Goal: Contribute content: Add original content to the website for others to see

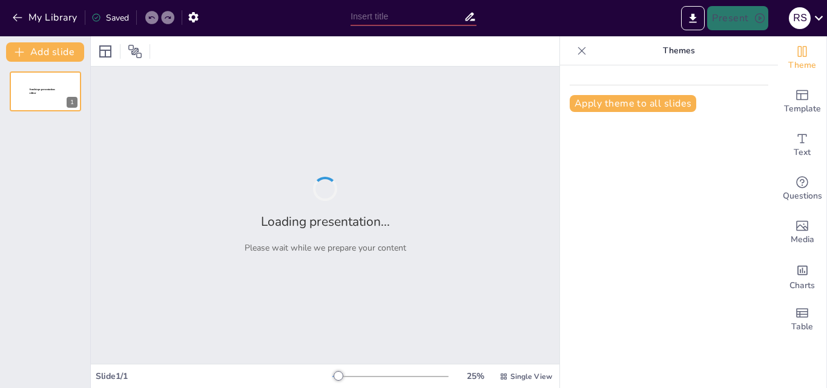
type input "Analisis Dasar Getaran: Definisi, Amplitudo, dan Frekuensi"
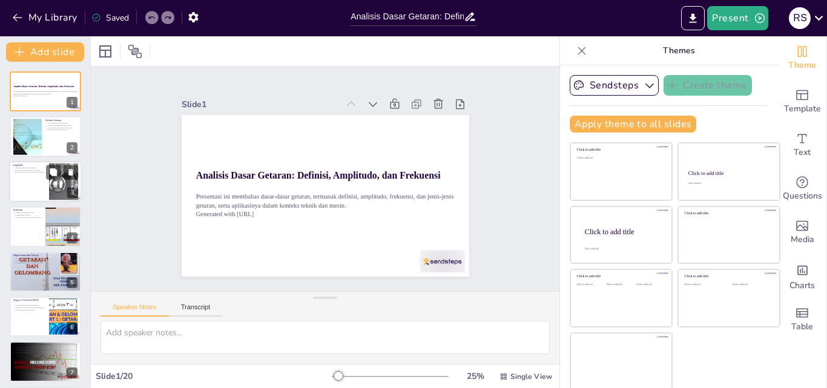
click at [62, 192] on div at bounding box center [63, 181] width 55 height 37
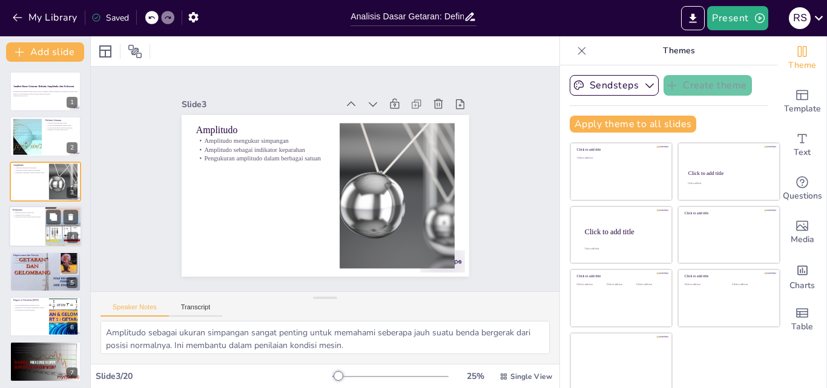
click at [52, 226] on div at bounding box center [63, 226] width 36 height 48
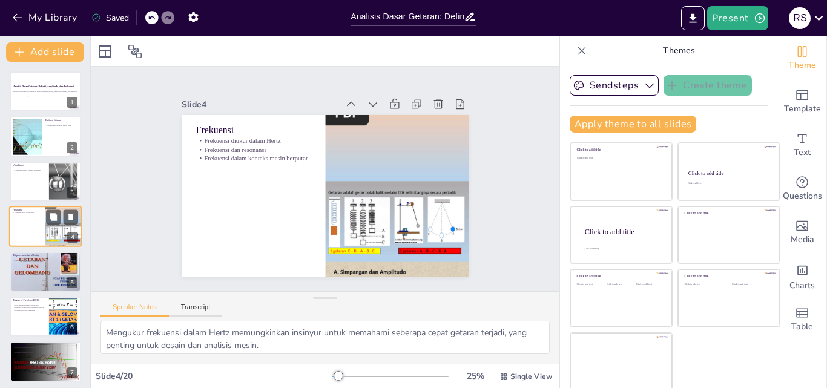
scroll to position [2, 0]
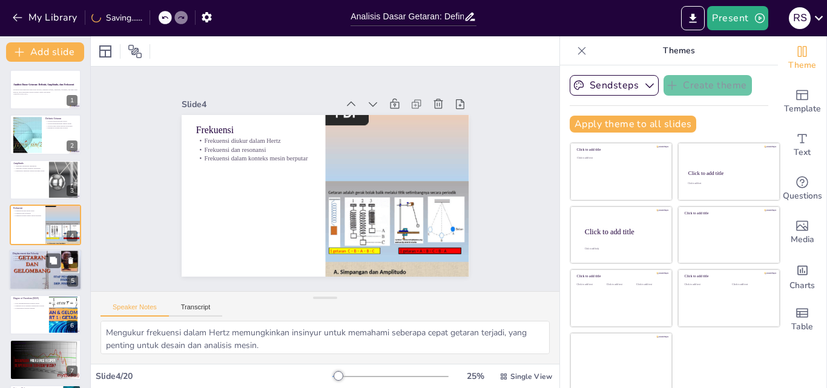
click at [34, 268] on div at bounding box center [45, 270] width 73 height 54
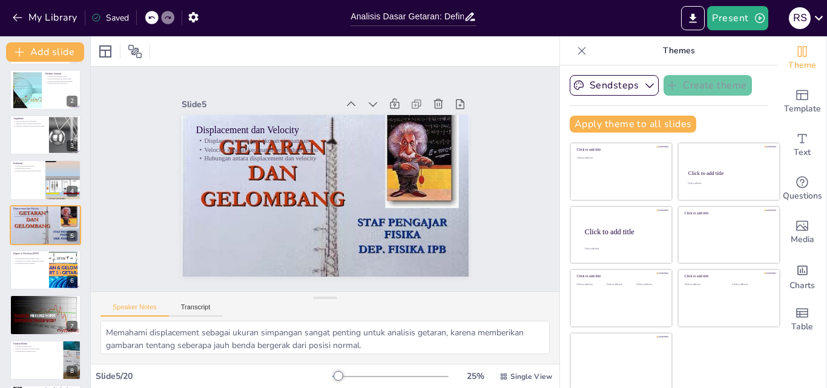
scroll to position [2, 0]
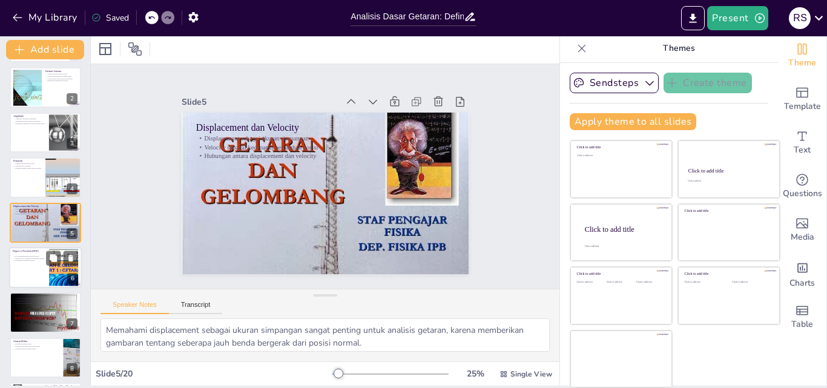
click at [65, 277] on div at bounding box center [63, 267] width 65 height 37
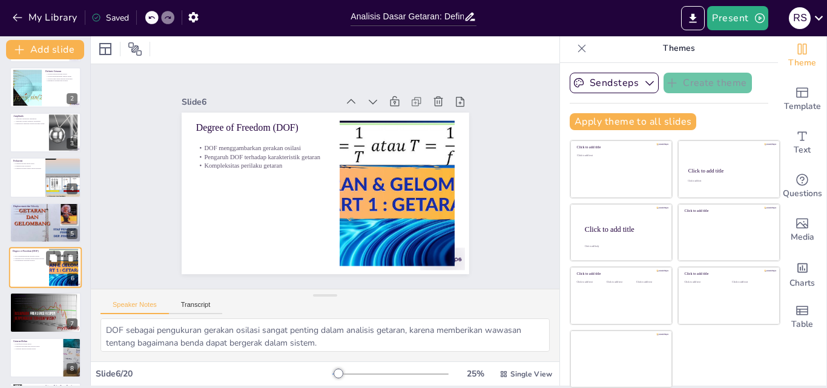
scroll to position [92, 0]
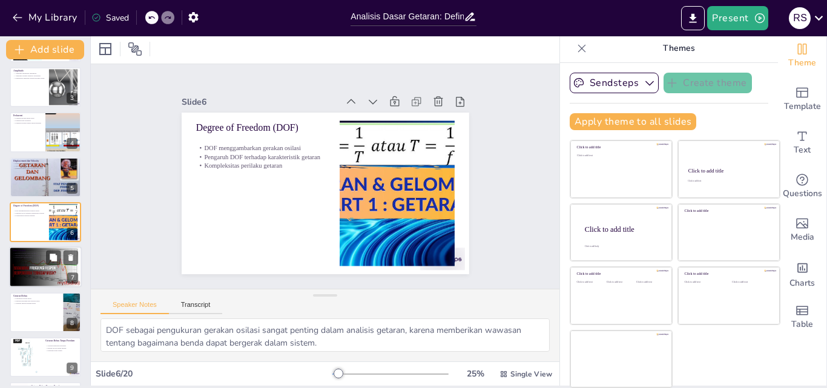
click at [47, 268] on div at bounding box center [45, 267] width 73 height 41
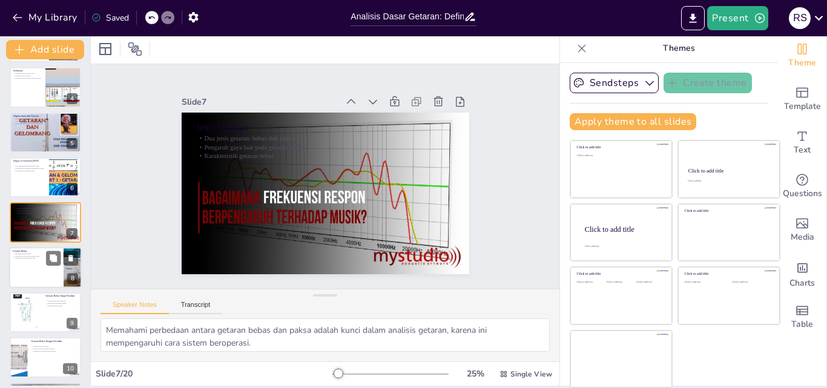
click at [61, 275] on div at bounding box center [45, 267] width 73 height 41
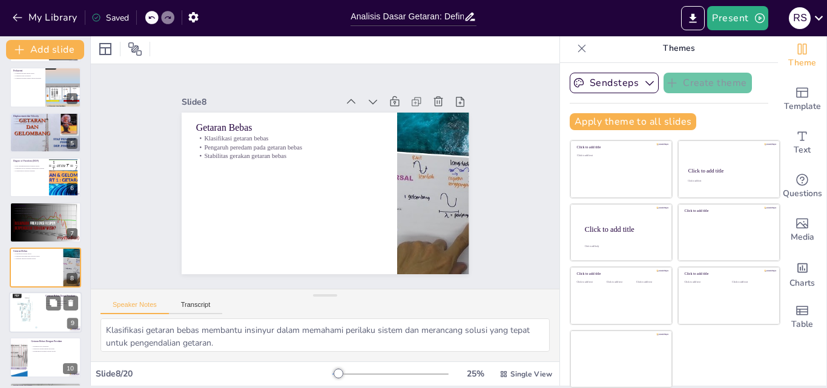
scroll to position [182, 0]
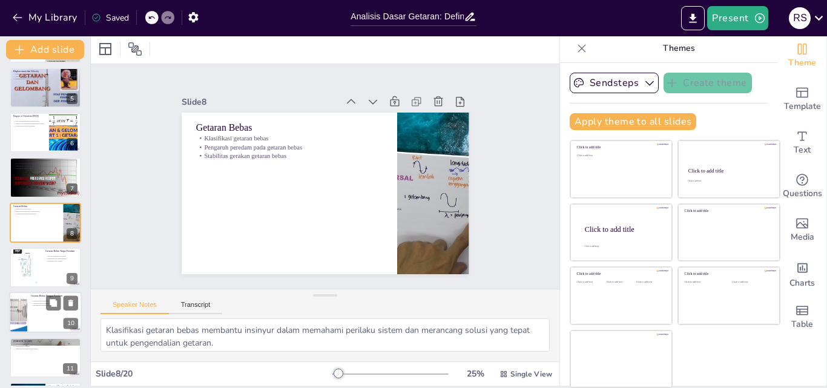
click at [35, 271] on div at bounding box center [27, 268] width 28 height 38
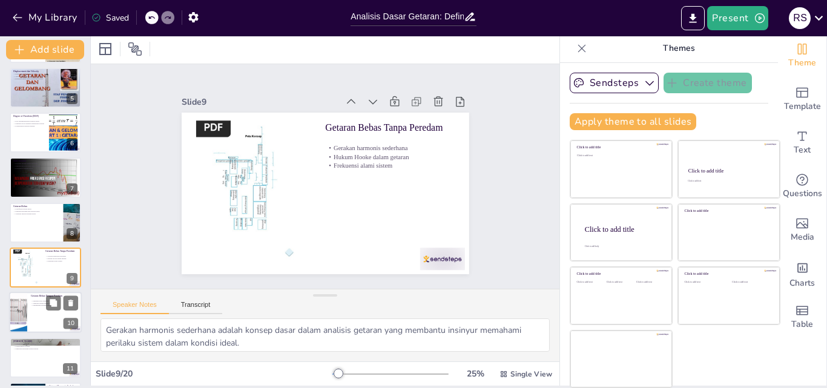
scroll to position [227, 0]
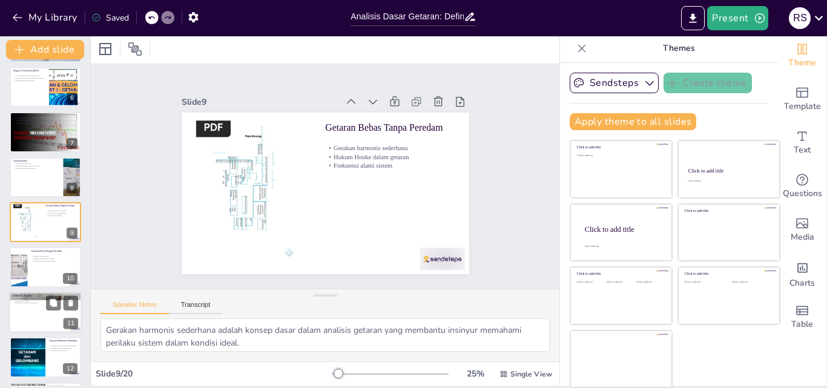
click at [47, 323] on div at bounding box center [45, 312] width 73 height 41
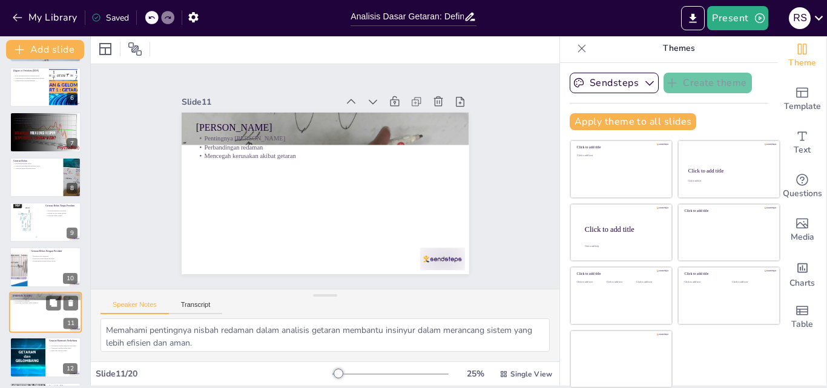
scroll to position [317, 0]
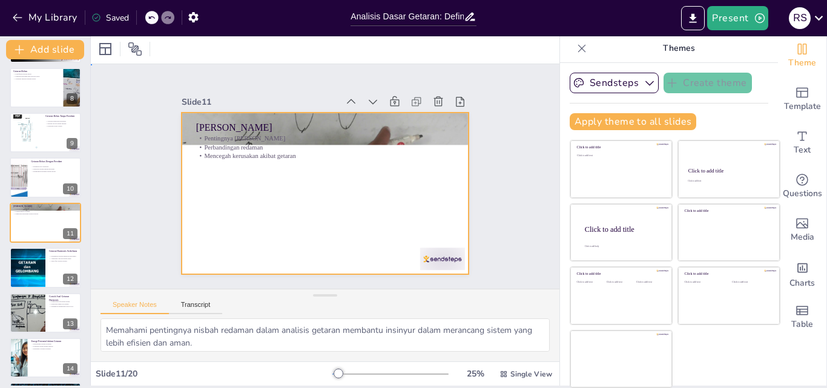
click at [334, 193] on div at bounding box center [326, 194] width 288 height 162
click at [39, 320] on div at bounding box center [27, 312] width 73 height 41
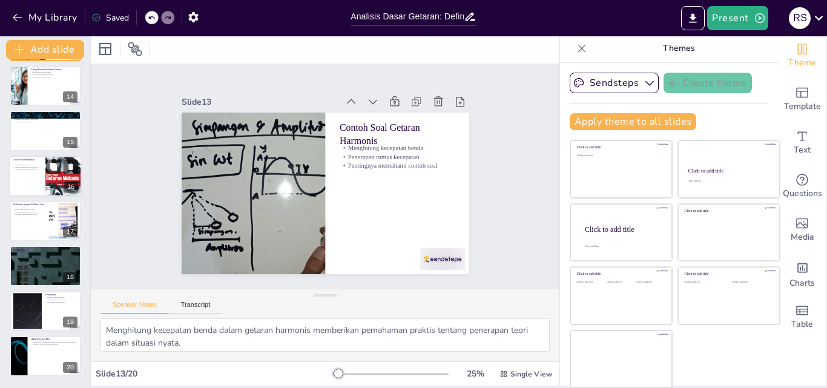
scroll to position [528, 0]
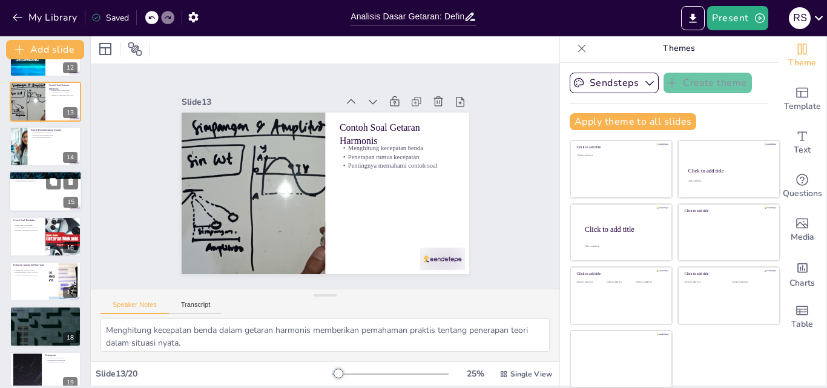
click at [36, 190] on div at bounding box center [45, 191] width 73 height 41
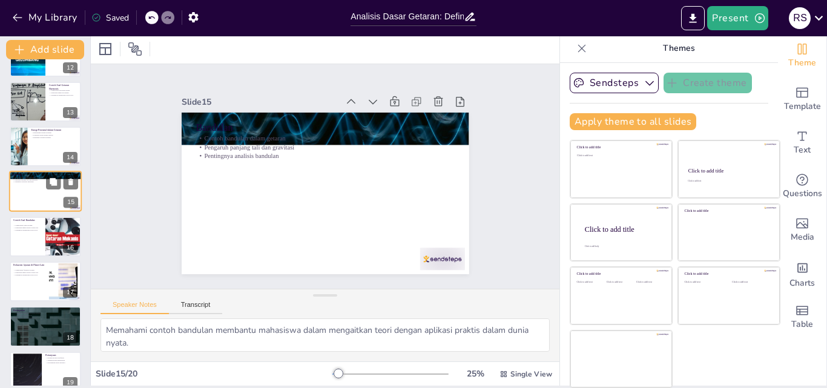
scroll to position [497, 0]
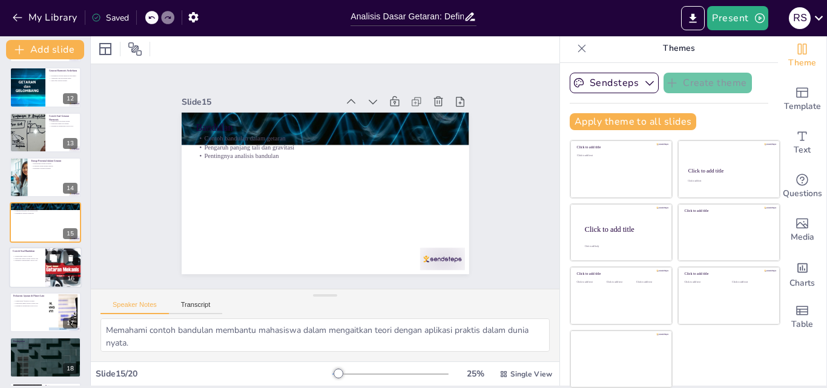
click at [34, 274] on div at bounding box center [45, 267] width 73 height 41
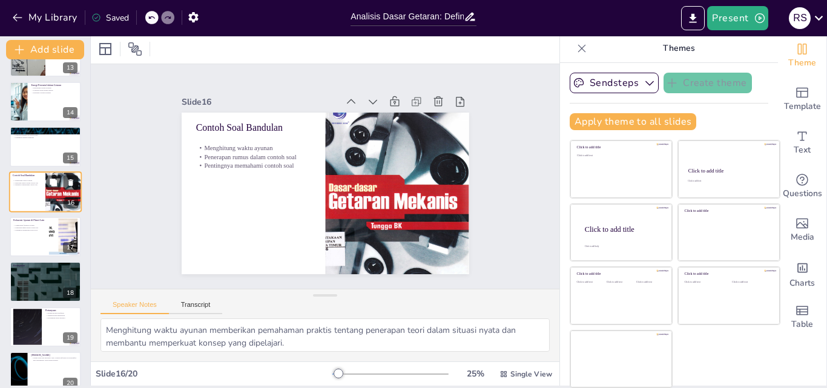
scroll to position [589, 0]
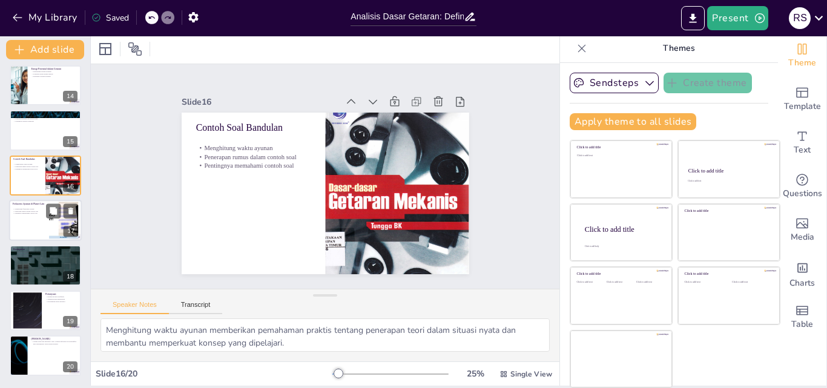
click at [31, 235] on div at bounding box center [45, 220] width 73 height 41
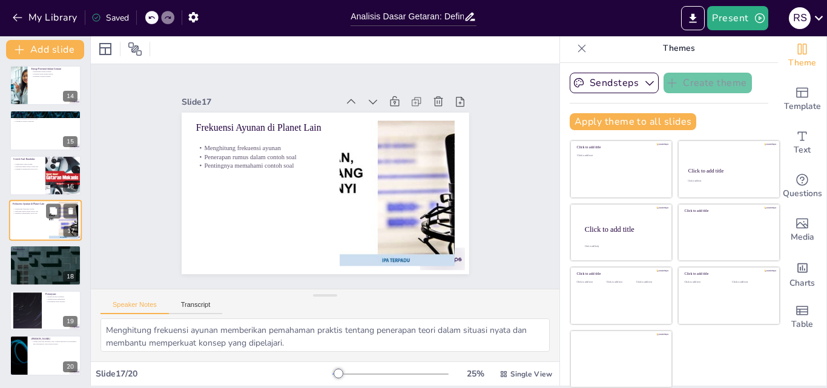
scroll to position [587, 0]
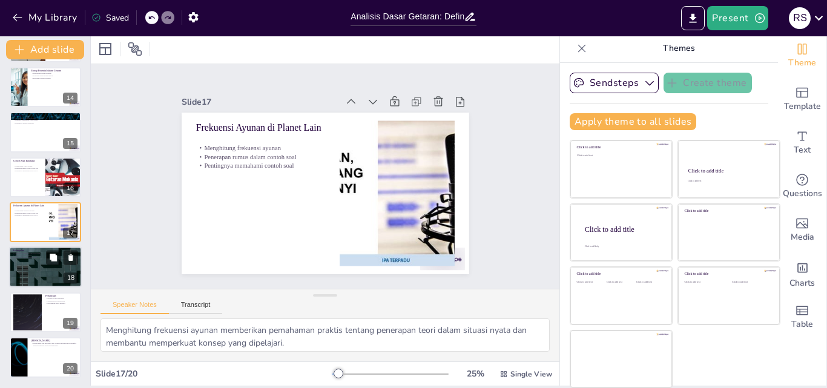
click at [41, 275] on div at bounding box center [45, 267] width 73 height 41
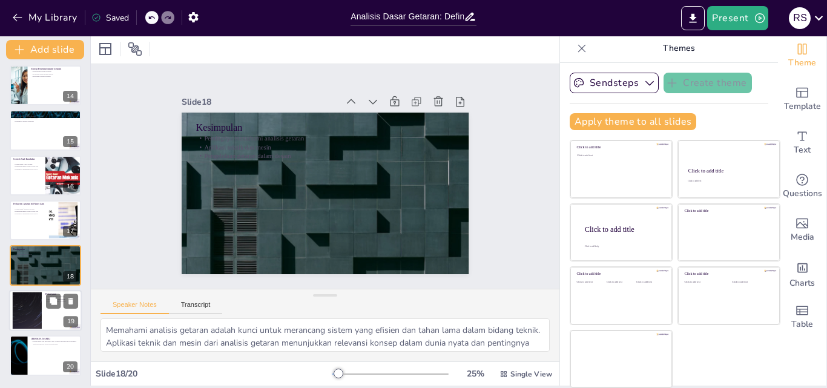
click at [49, 319] on div at bounding box center [45, 310] width 73 height 41
type textarea "Pertanyaan dan klarifikasi sangat penting untuk memastikan bahwa semua peserta …"
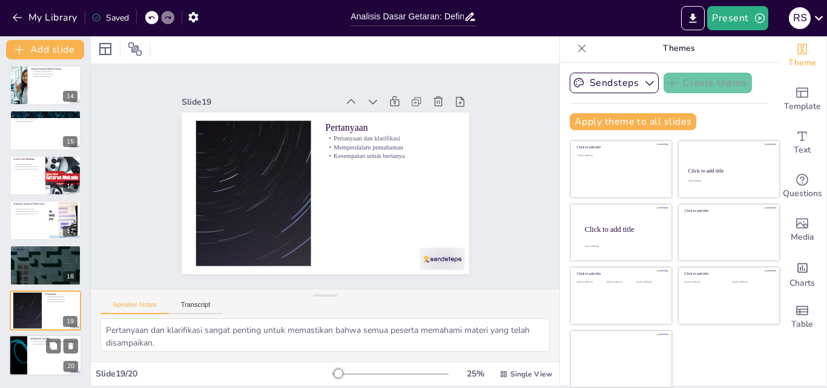
click at [36, 358] on div at bounding box center [45, 355] width 73 height 41
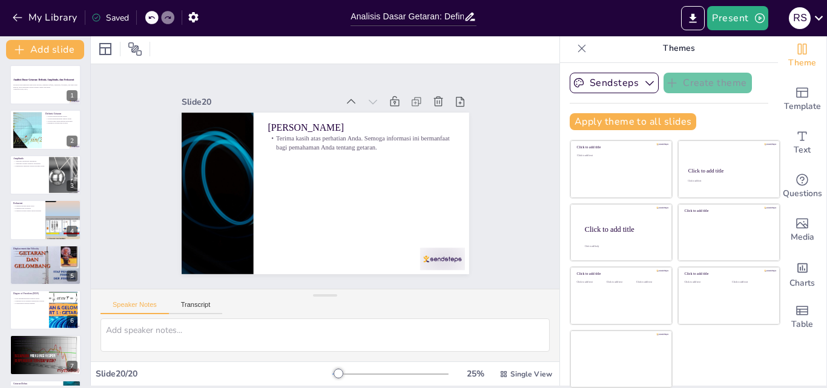
scroll to position [0, 0]
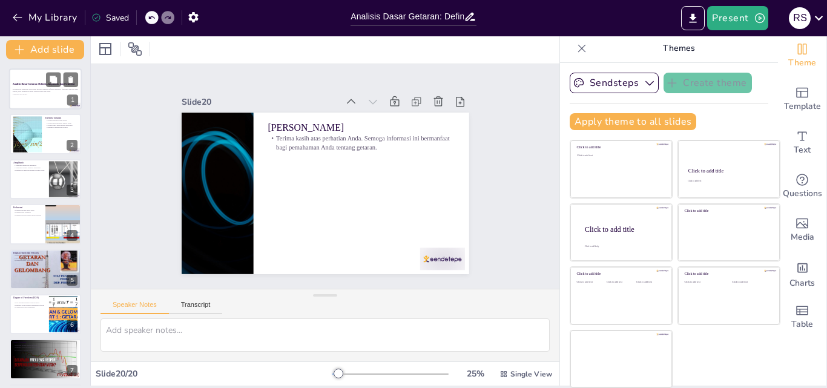
click at [42, 84] on strong "Analisis Dasar Getaran: Definisi, Amplitudo, dan Frekuensi" at bounding box center [44, 83] width 62 height 2
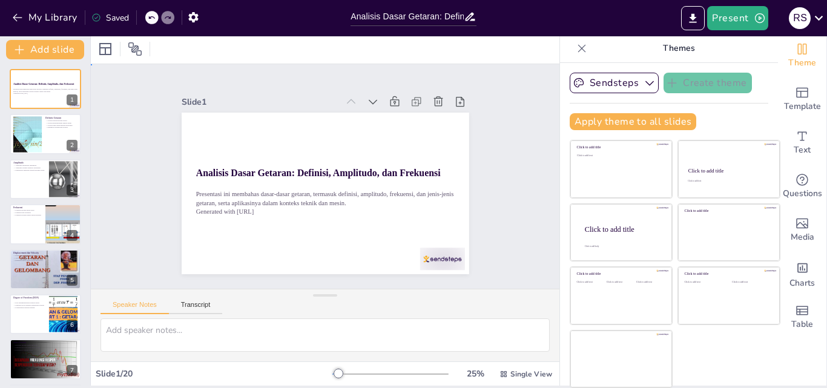
click at [247, 84] on div "Slide 1 Analisis Dasar Getaran: Definisi, Amplitudo, dan Frekuensi Presentasi i…" at bounding box center [326, 177] width 288 height 196
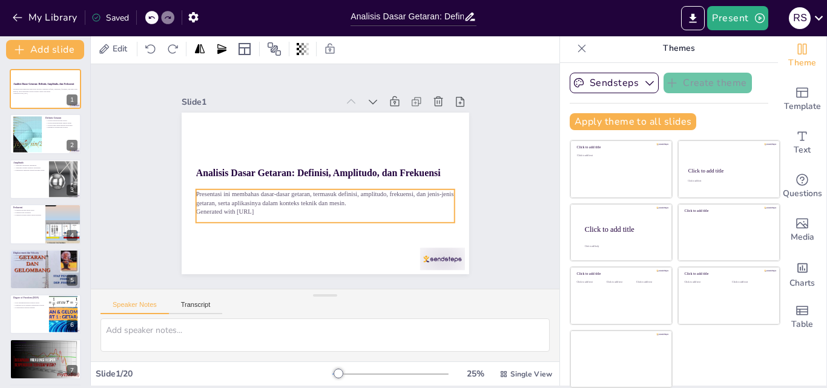
click at [257, 212] on p "Generated with [URL]" at bounding box center [325, 211] width 258 height 9
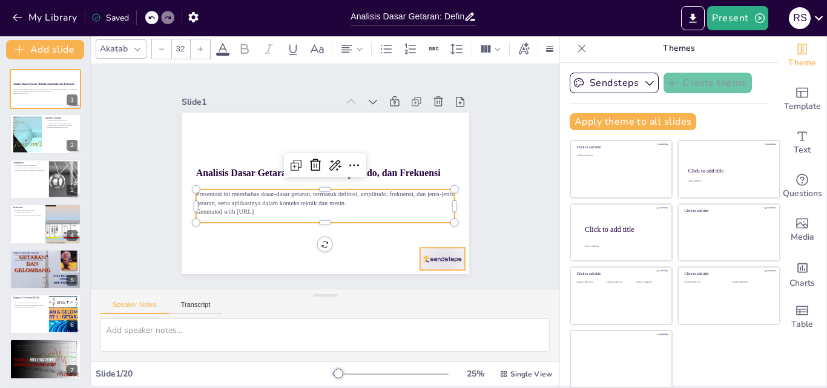
click at [432, 252] on div at bounding box center [441, 259] width 45 height 22
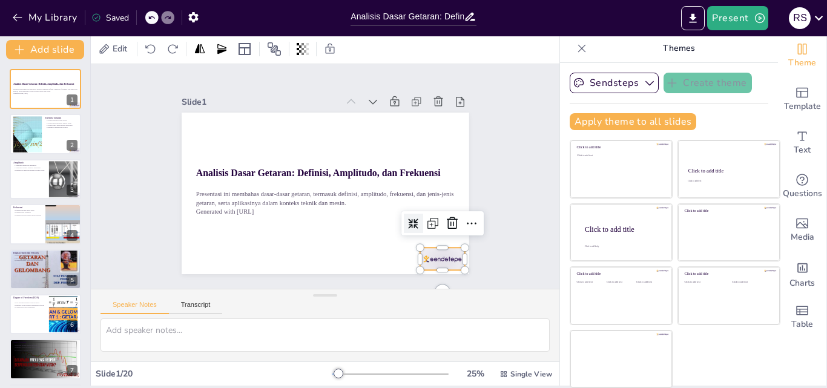
click at [582, 19] on div "Present R S" at bounding box center [654, 18] width 344 height 24
click at [694, 15] on icon "Export to PowerPoint" at bounding box center [692, 17] width 7 height 9
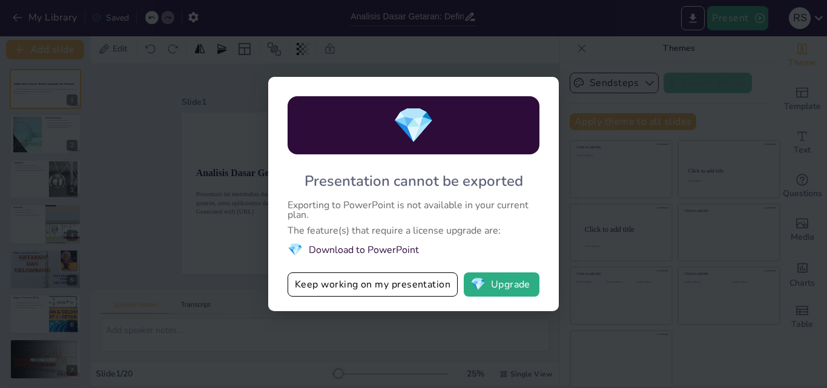
click at [618, 160] on div "💎 Presentation cannot be exported Exporting to PowerPoint is not available in y…" at bounding box center [413, 194] width 827 height 388
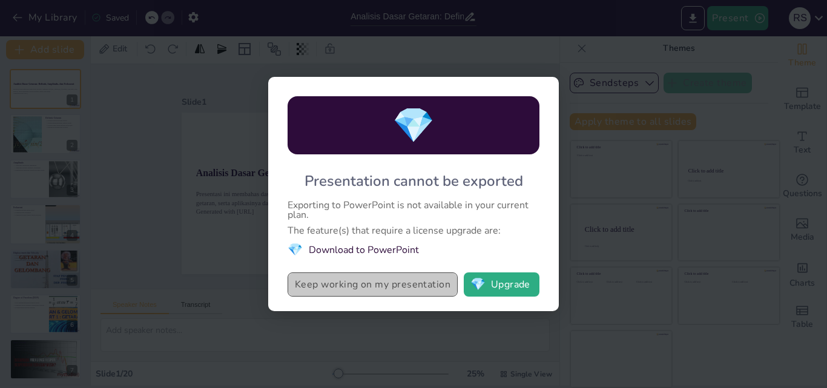
click at [433, 285] on button "Keep working on my presentation" at bounding box center [373, 284] width 170 height 24
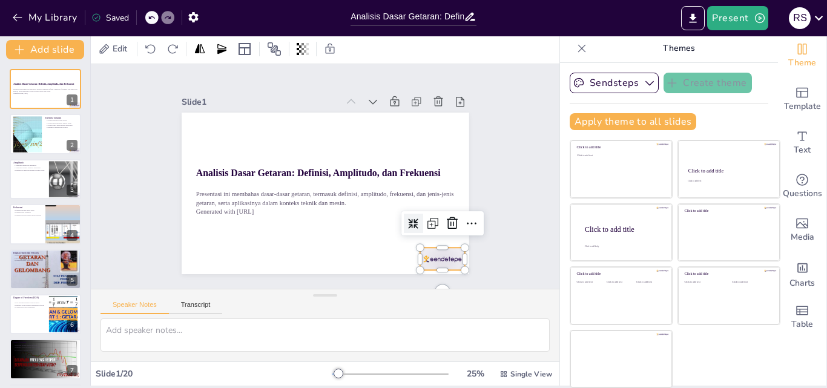
scroll to position [15, 0]
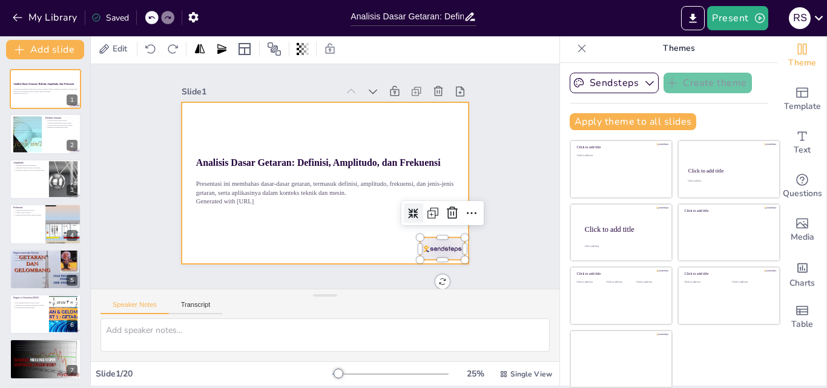
click at [316, 231] on div at bounding box center [326, 183] width 288 height 162
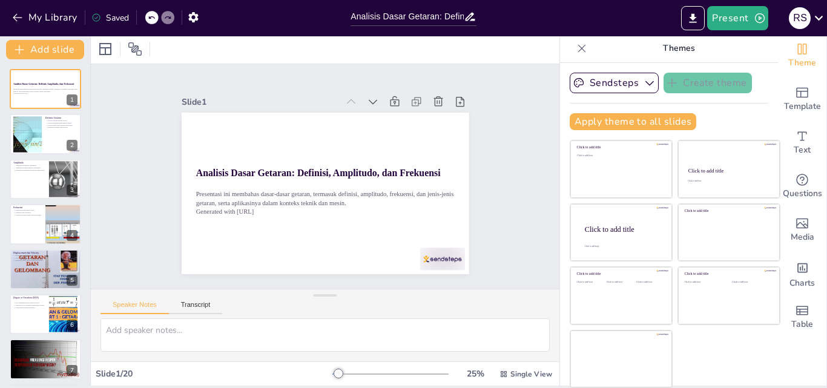
scroll to position [0, 0]
click at [50, 135] on div at bounding box center [45, 134] width 73 height 41
type textarea "Definisi getaran sebagai gerakan osilasi yang berulang sangat penting untuk mem…"
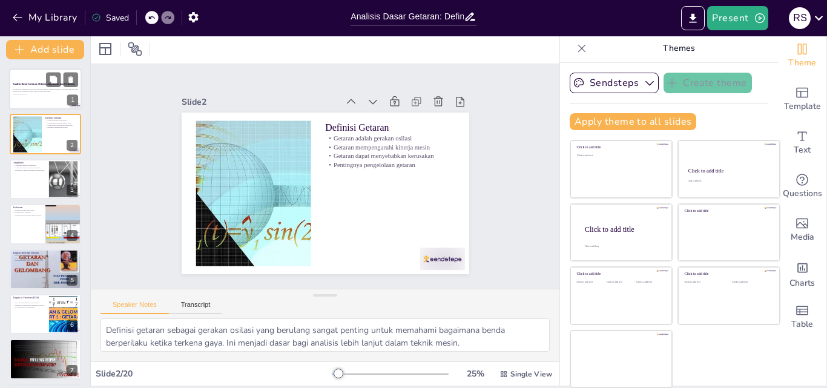
click at [55, 93] on p "Generated with [URL]" at bounding box center [45, 94] width 65 height 2
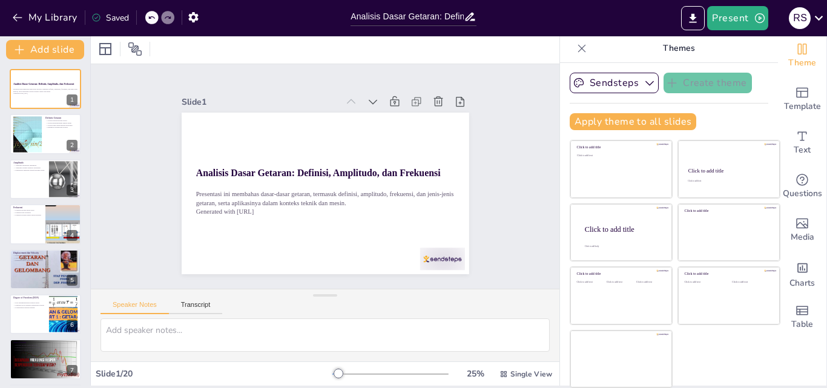
drag, startPoint x: 359, startPoint y: 49, endPoint x: 404, endPoint y: 26, distance: 50.4
click at [360, 48] on div at bounding box center [325, 49] width 469 height 30
click at [567, 8] on div "Present R S" at bounding box center [654, 18] width 344 height 24
click at [757, 21] on icon "button" at bounding box center [760, 18] width 12 height 12
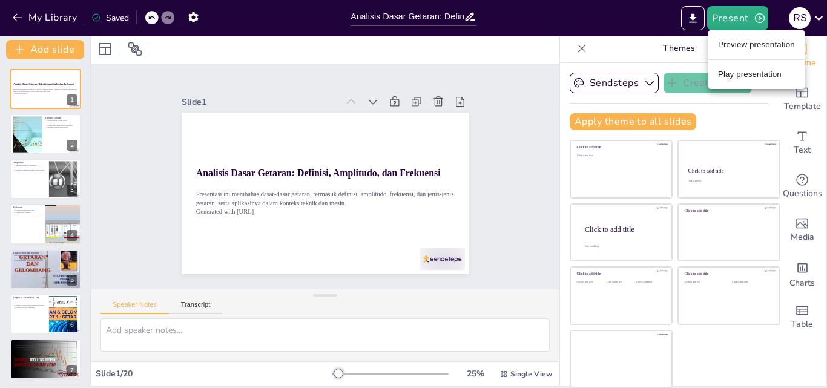
click at [749, 71] on li "Play presentation" at bounding box center [756, 74] width 96 height 19
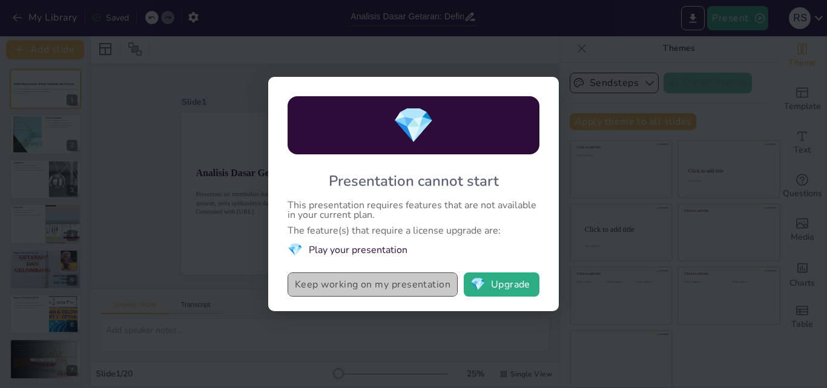
click at [429, 281] on button "Keep working on my presentation" at bounding box center [373, 284] width 170 height 24
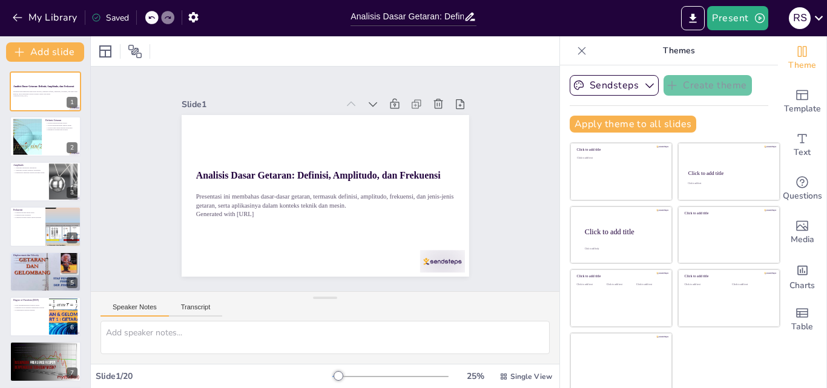
click at [146, 306] on button "Speaker Notes" at bounding box center [134, 309] width 68 height 13
click at [424, 262] on div at bounding box center [441, 261] width 45 height 22
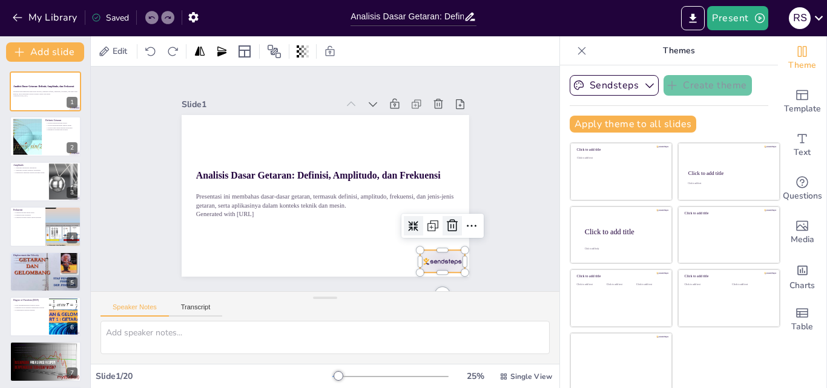
click at [445, 225] on icon at bounding box center [452, 226] width 15 height 15
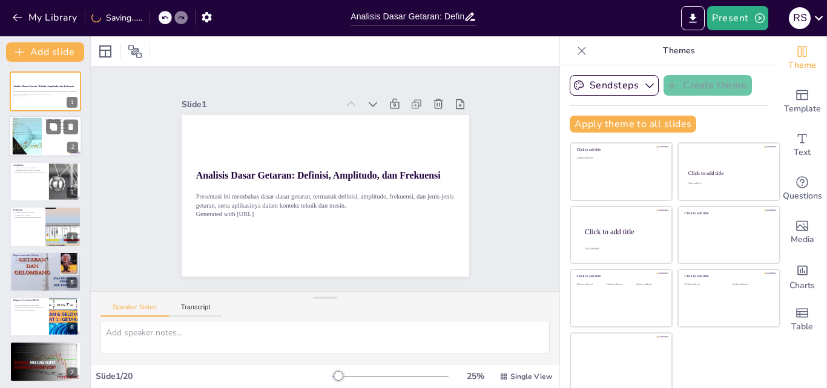
click at [40, 141] on div at bounding box center [27, 136] width 65 height 37
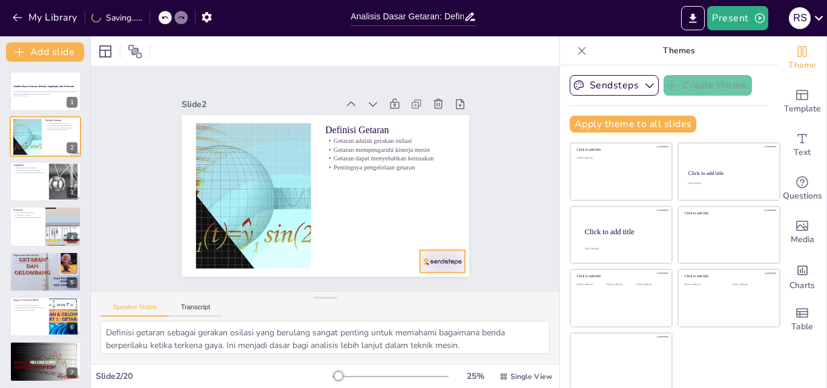
click at [430, 252] on div at bounding box center [441, 261] width 45 height 22
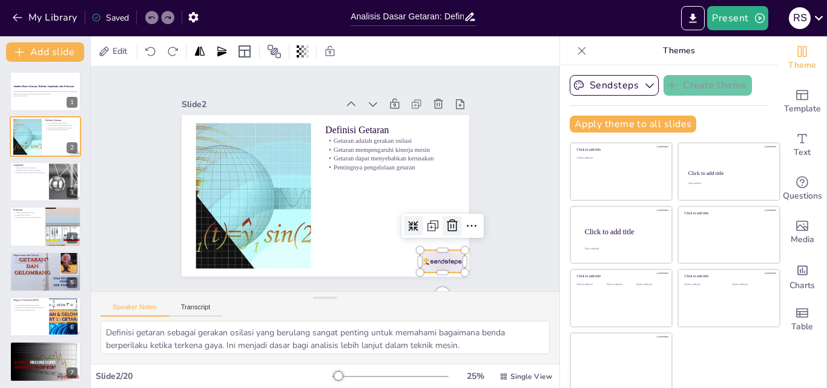
click at [445, 225] on icon at bounding box center [452, 226] width 15 height 15
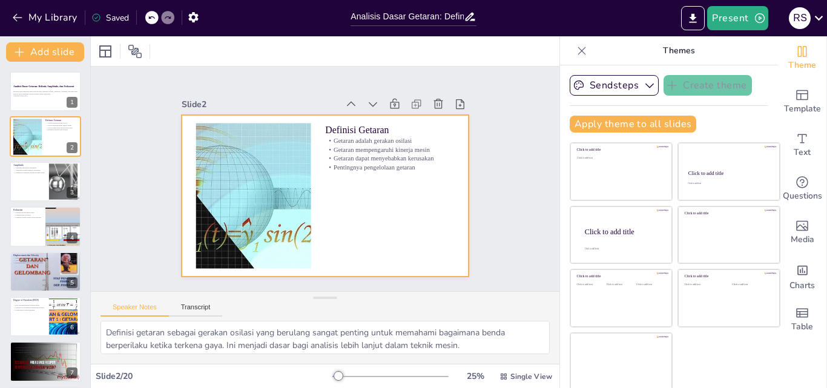
scroll to position [2, 0]
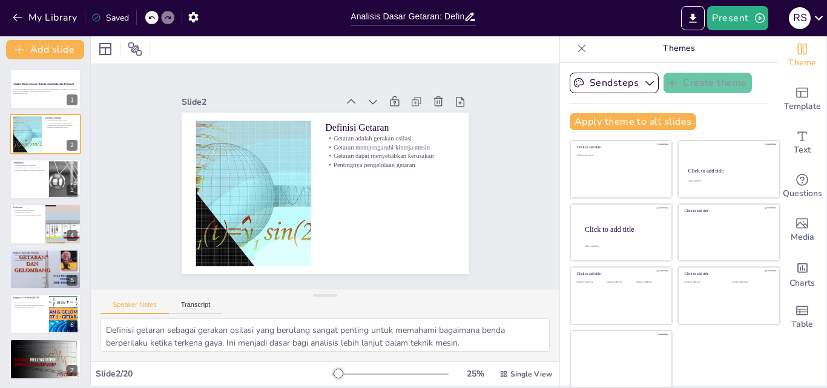
click at [403, 371] on div at bounding box center [390, 374] width 116 height 10
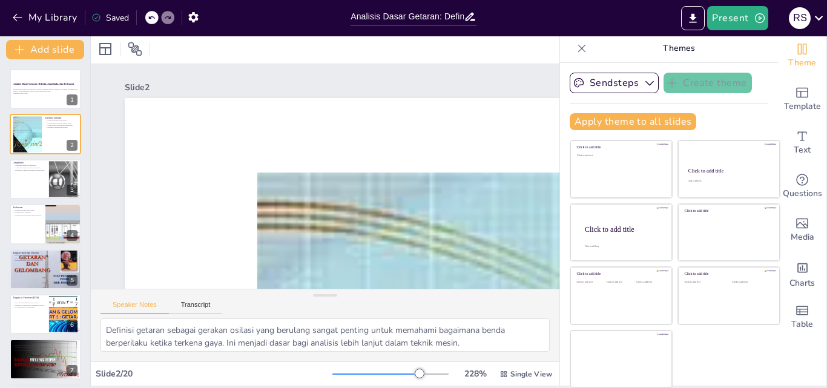
click at [332, 373] on div at bounding box center [375, 373] width 87 height 1
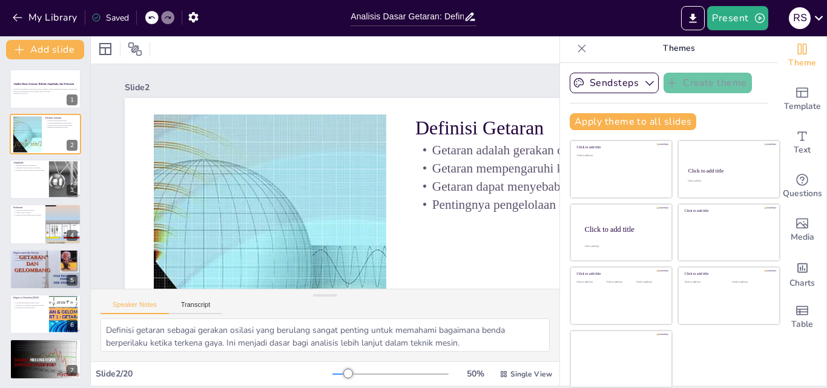
click at [332, 375] on div at bounding box center [390, 374] width 116 height 10
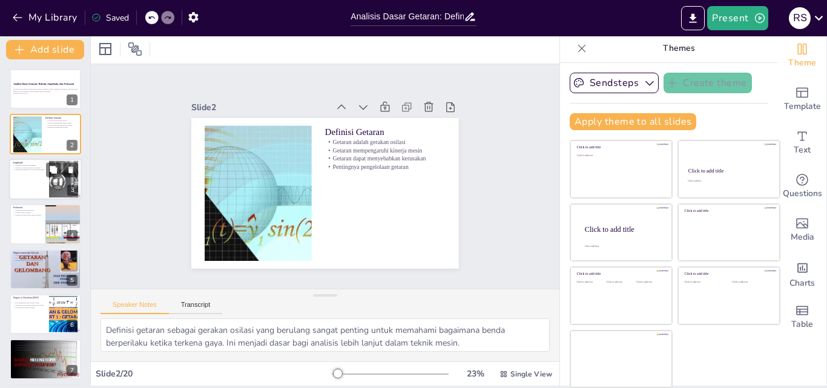
click at [61, 194] on div at bounding box center [63, 178] width 55 height 37
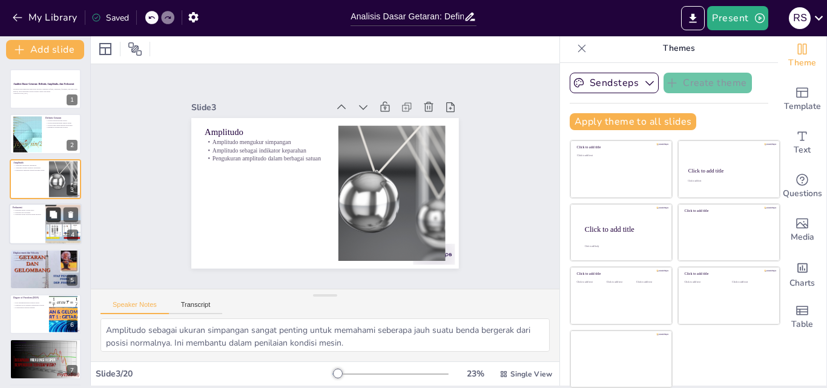
click at [50, 214] on icon at bounding box center [53, 214] width 7 height 7
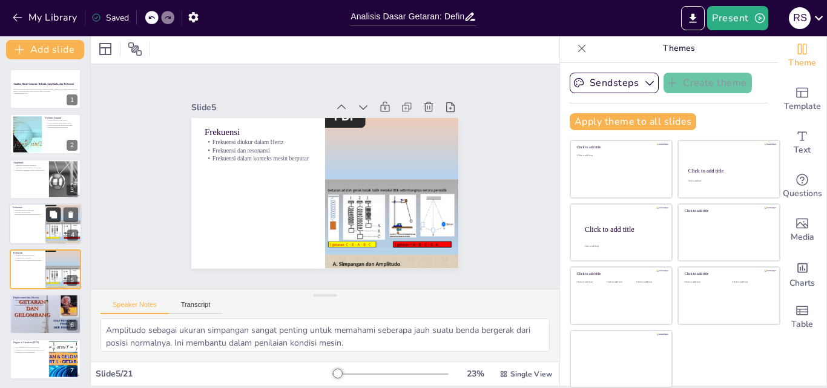
type textarea "Mengukur frekuensi dalam Hertz memungkinkan insinyur untuk memahami seberapa ce…"
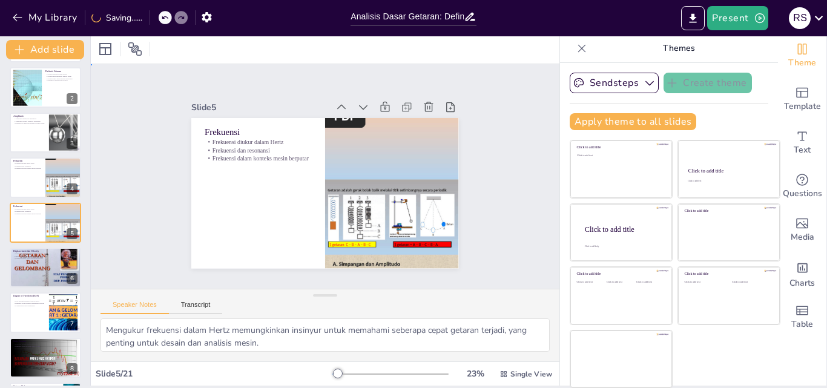
click at [474, 113] on div "Slide 1 Analisis Dasar Getaran: Definisi, Amplitudo, dan Frekuensi Presentasi i…" at bounding box center [324, 176] width 335 height 184
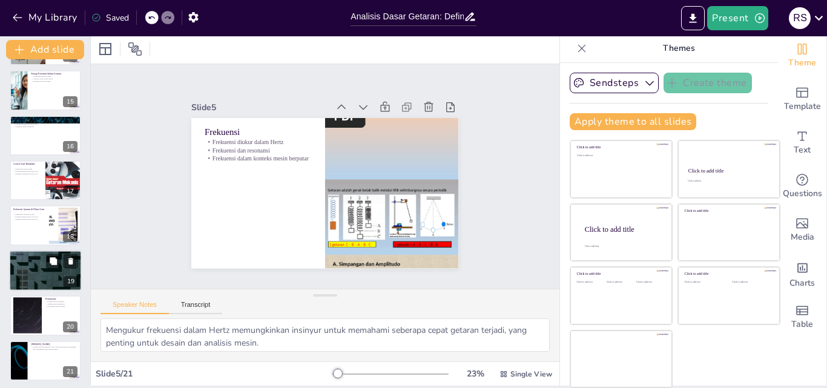
scroll to position [634, 0]
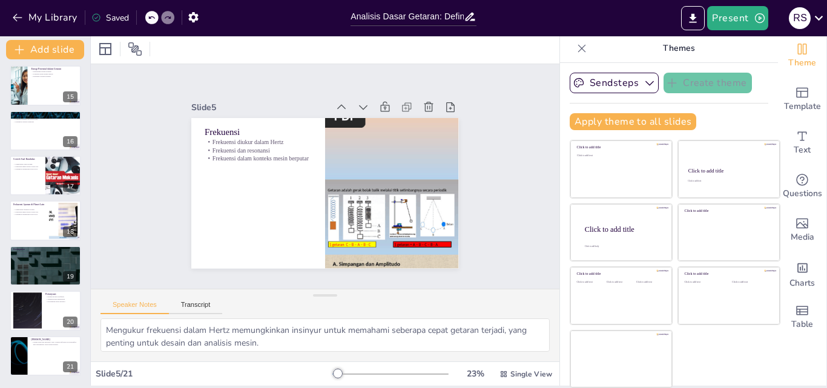
click at [118, 21] on div "Saved" at bounding box center [110, 18] width 38 height 12
click at [96, 18] on icon at bounding box center [96, 18] width 10 height 10
click at [189, 21] on icon "button" at bounding box center [193, 17] width 13 height 13
drag, startPoint x: 281, startPoint y: 81, endPoint x: 269, endPoint y: 77, distance: 12.3
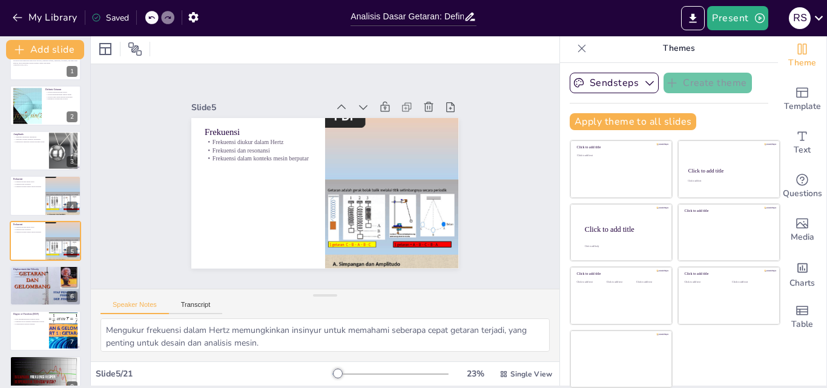
scroll to position [0, 0]
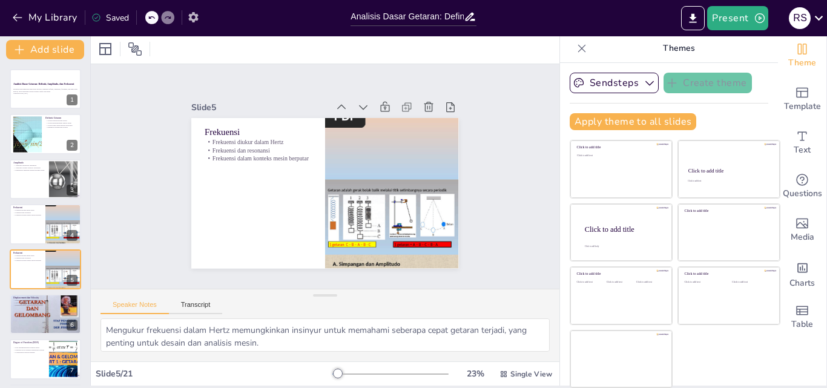
click at [199, 15] on icon "button" at bounding box center [193, 17] width 13 height 13
click at [194, 19] on icon "button" at bounding box center [193, 17] width 10 height 10
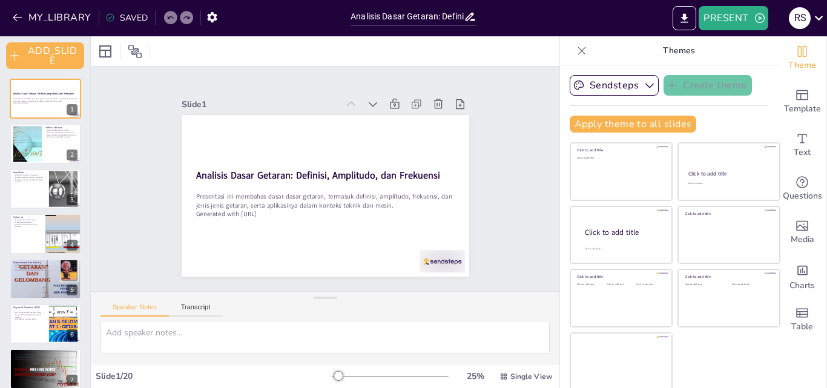
click at [128, 16] on div "SAVED" at bounding box center [126, 18] width 42 height 12
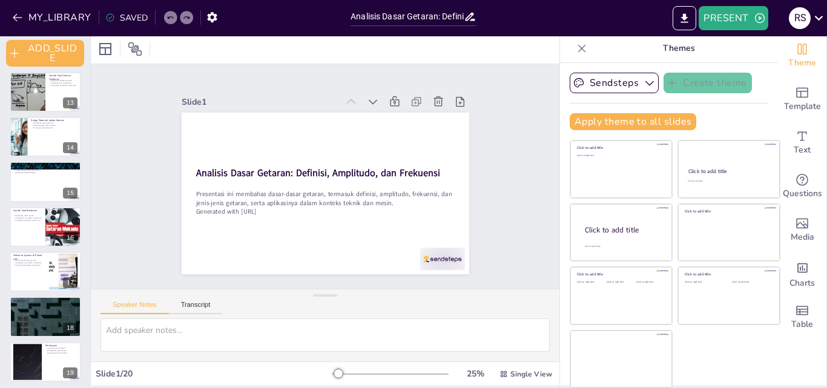
scroll to position [596, 0]
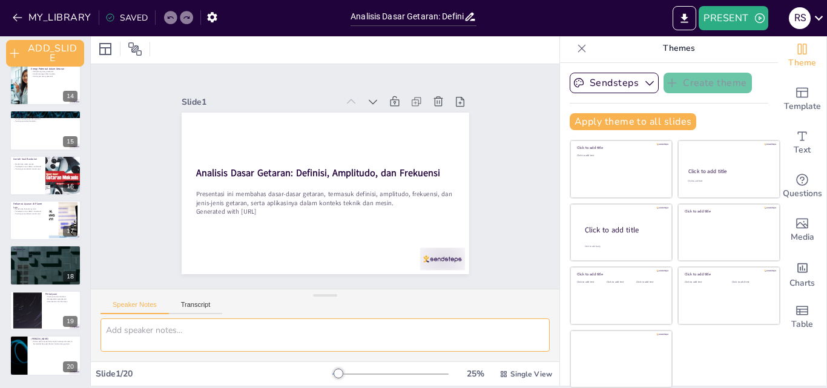
click at [199, 336] on textarea at bounding box center [324, 334] width 449 height 33
click at [576, 47] on icon at bounding box center [582, 48] width 12 height 12
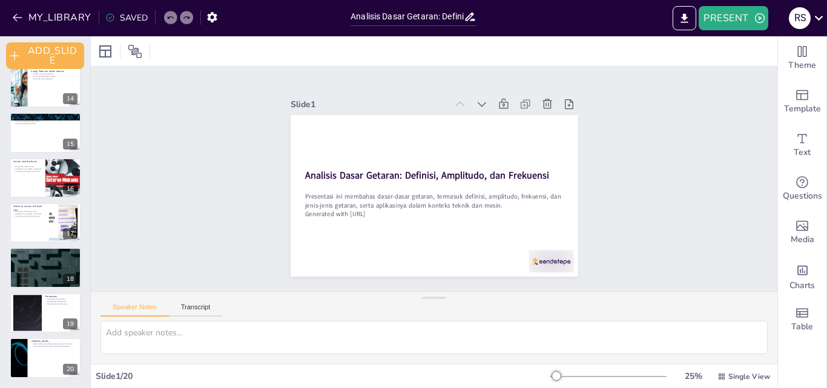
scroll to position [0, 0]
click at [820, 20] on icon at bounding box center [819, 18] width 16 height 16
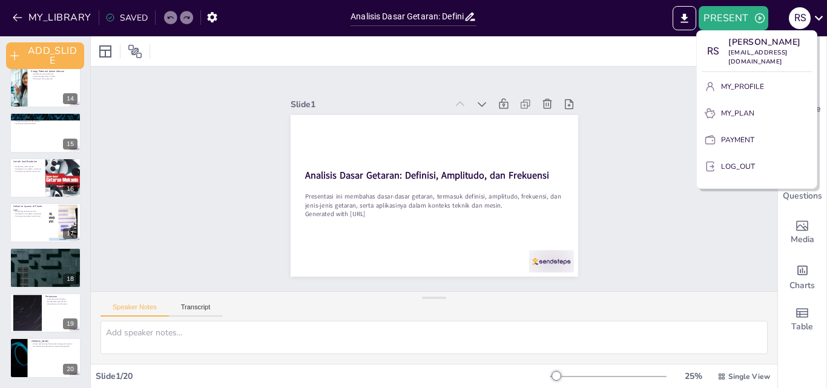
click at [671, 171] on div at bounding box center [413, 194] width 827 height 388
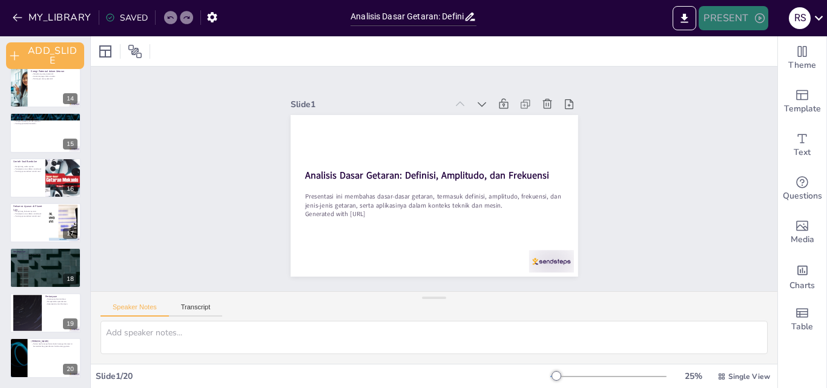
click at [761, 22] on icon "button" at bounding box center [760, 18] width 12 height 12
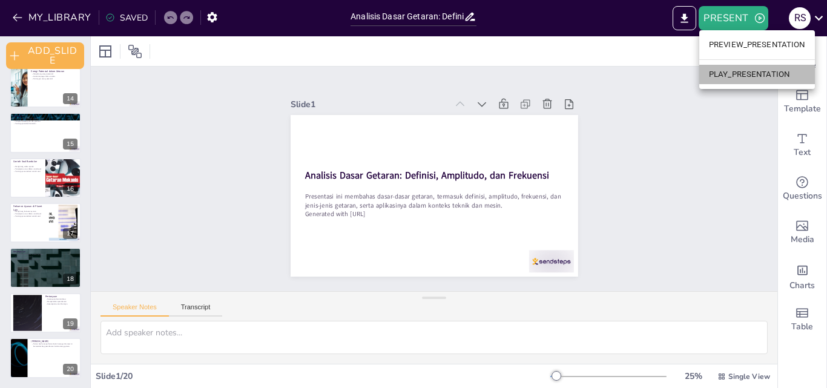
click at [741, 78] on li "PLAY_PRESENTATION" at bounding box center [757, 74] width 116 height 19
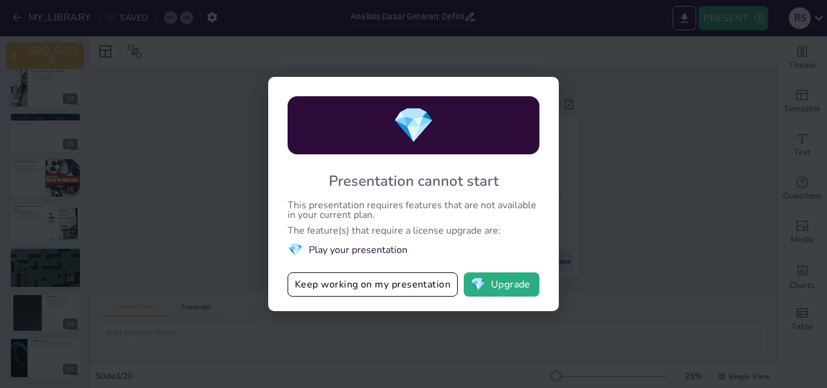
click at [378, 249] on li "💎 Play your presentation" at bounding box center [414, 250] width 252 height 16
click at [444, 127] on div "💎" at bounding box center [414, 125] width 252 height 58
click at [654, 54] on div "💎 Presentation cannot start This presentation requires features that are not av…" at bounding box center [413, 194] width 827 height 388
click at [387, 285] on button "Keep working on my presentation" at bounding box center [373, 284] width 170 height 24
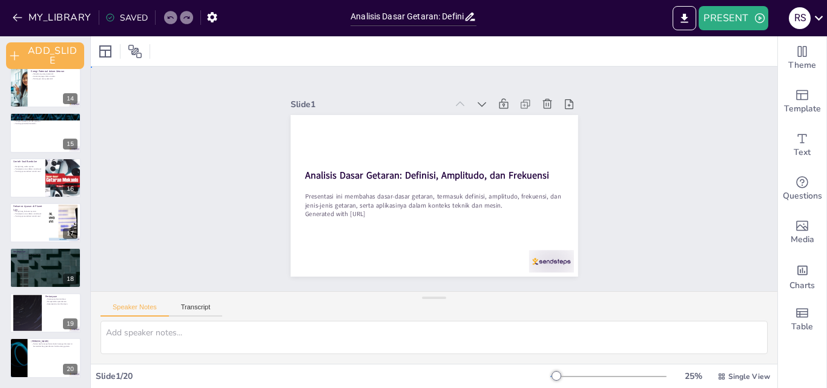
click at [625, 157] on div "Slide 1 Analisis Dasar Getaran: Definisi, Amplitudo, dan Frekuensi Presentasi i…" at bounding box center [434, 179] width 686 height 225
click at [303, 52] on icon at bounding box center [302, 51] width 2 height 12
click at [378, 81] on div "Slide 1 Analisis Dasar Getaran: Definisi, Amplitudo, dan Frekuensi Presentasi i…" at bounding box center [435, 179] width 288 height 196
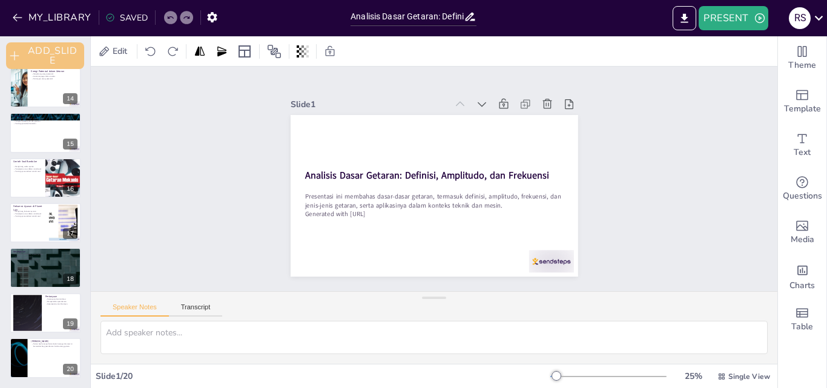
drag, startPoint x: 147, startPoint y: 91, endPoint x: 71, endPoint y: 63, distance: 81.4
click at [143, 88] on div "Slide 1 Analisis Dasar Getaran: Definisi, Amplitudo, dan Frekuensi Presentasi i…" at bounding box center [434, 179] width 686 height 225
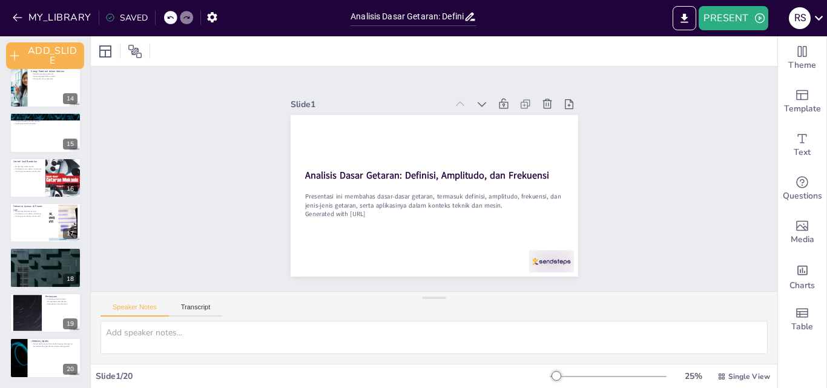
click at [209, 54] on div at bounding box center [434, 51] width 686 height 30
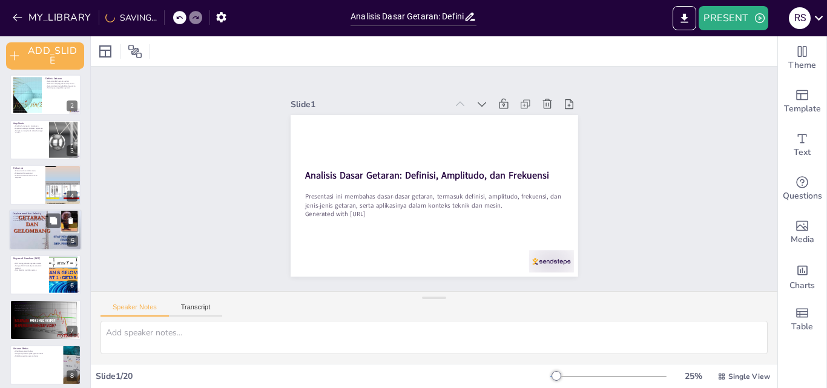
scroll to position [121, 0]
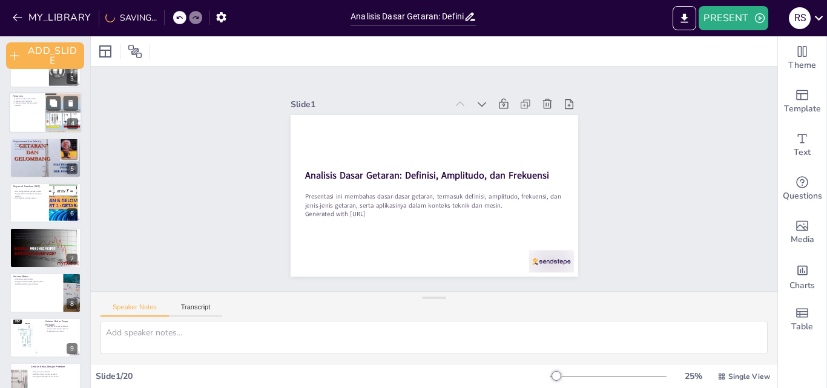
click at [30, 122] on div at bounding box center [45, 112] width 73 height 41
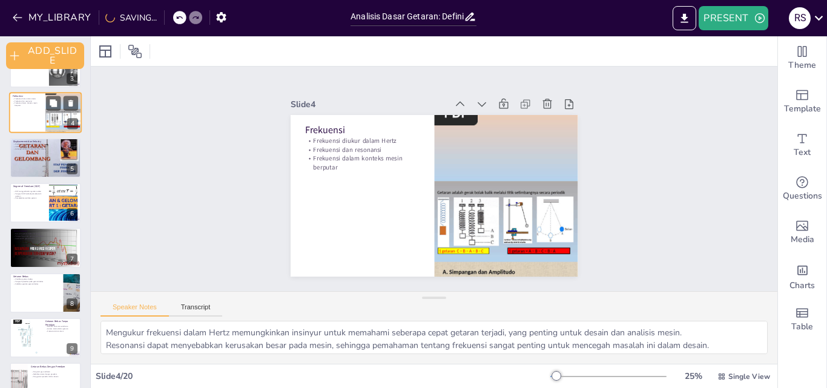
scroll to position [5, 0]
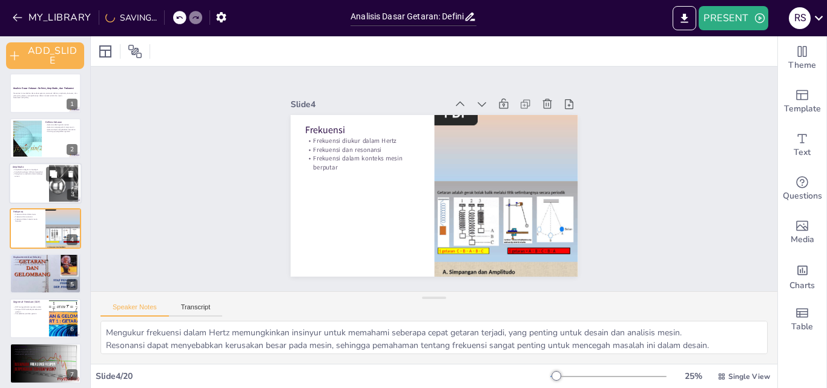
click at [29, 194] on div at bounding box center [45, 183] width 73 height 41
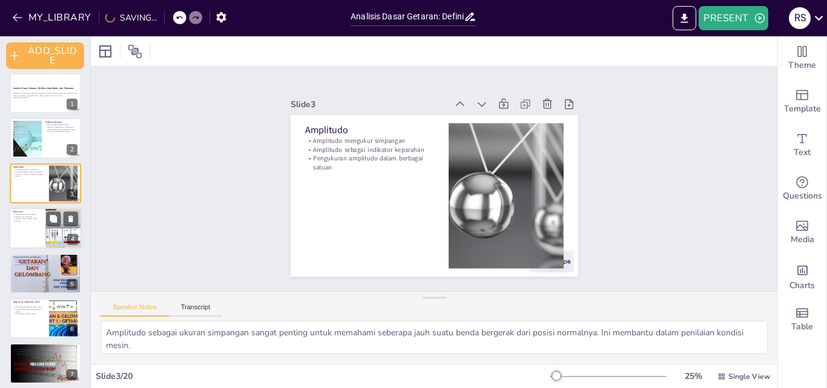
scroll to position [0, 0]
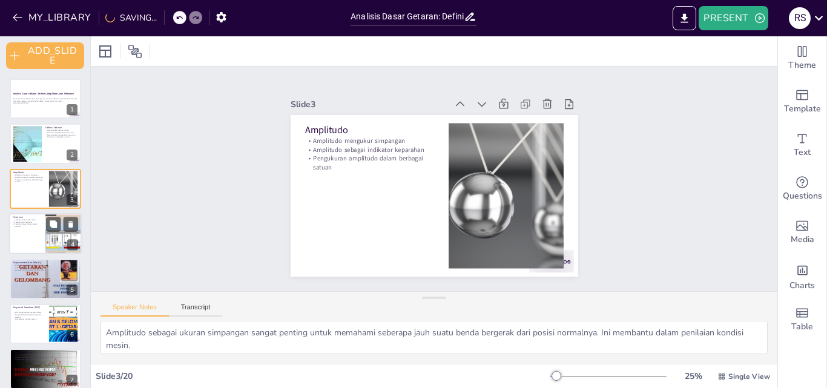
click at [29, 240] on div at bounding box center [45, 233] width 73 height 41
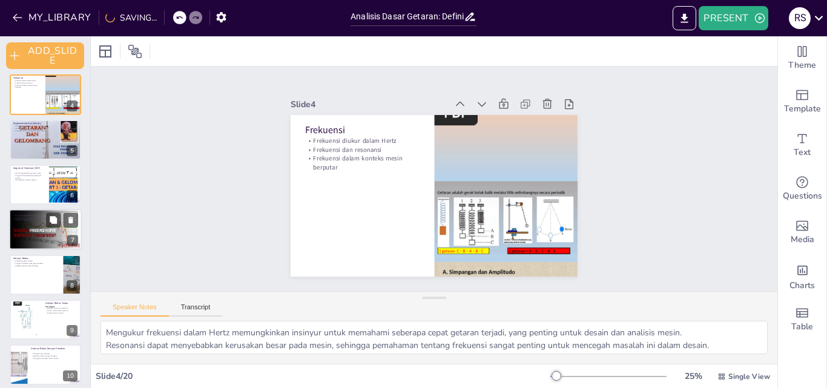
scroll to position [127, 0]
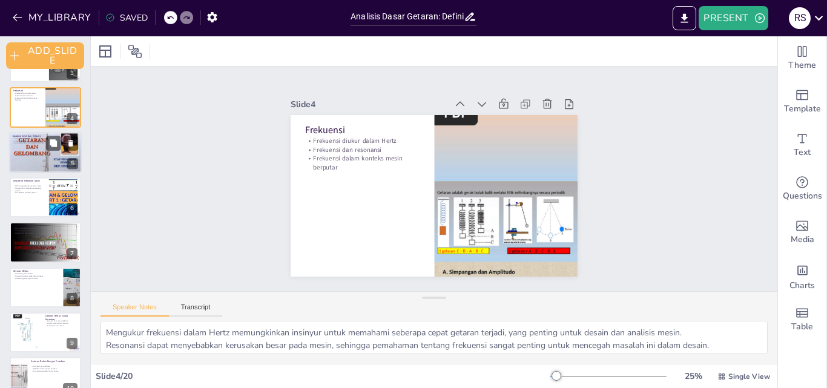
click at [31, 152] on div at bounding box center [45, 152] width 73 height 54
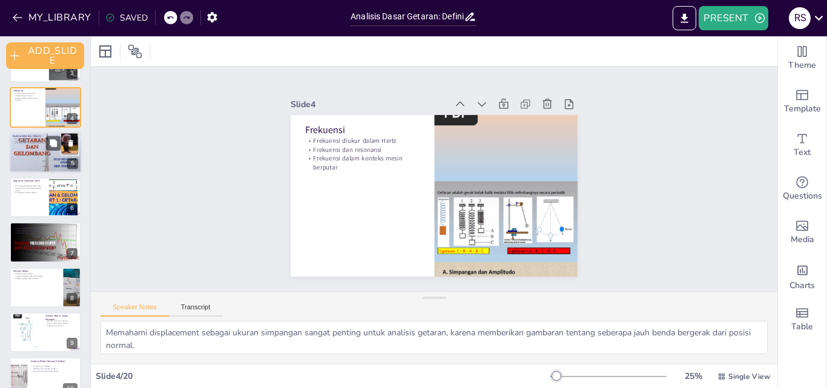
scroll to position [50, 0]
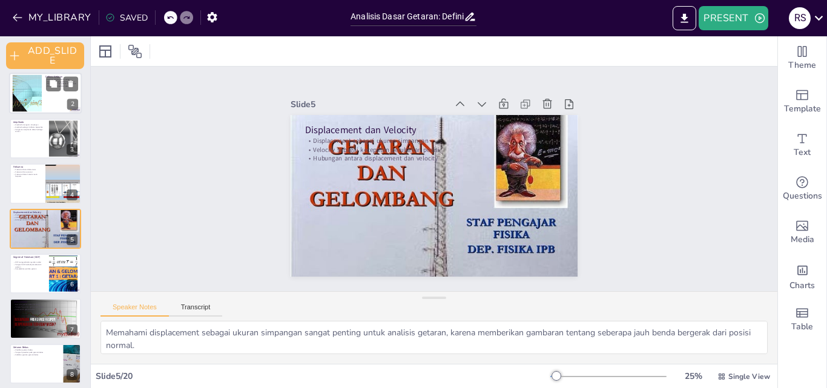
click at [39, 97] on div at bounding box center [27, 93] width 65 height 37
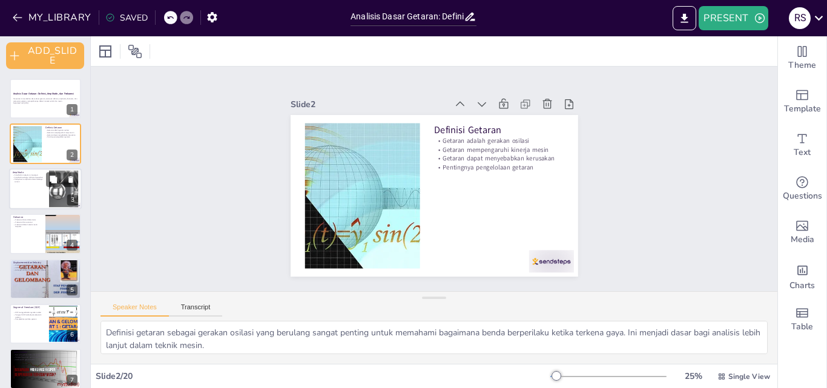
click at [29, 193] on div at bounding box center [45, 188] width 73 height 41
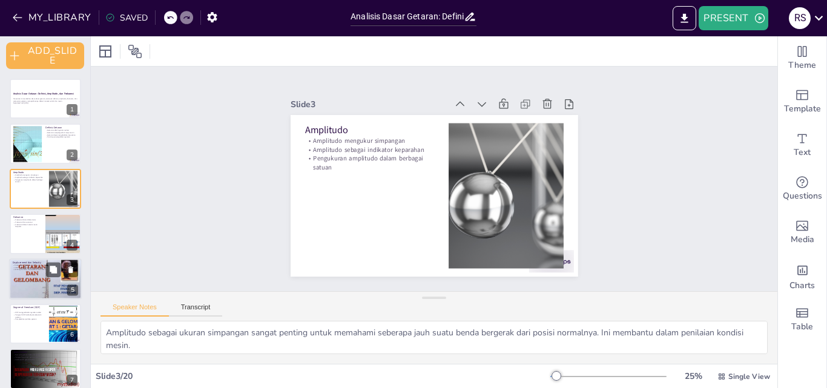
click at [30, 274] on div at bounding box center [45, 279] width 73 height 54
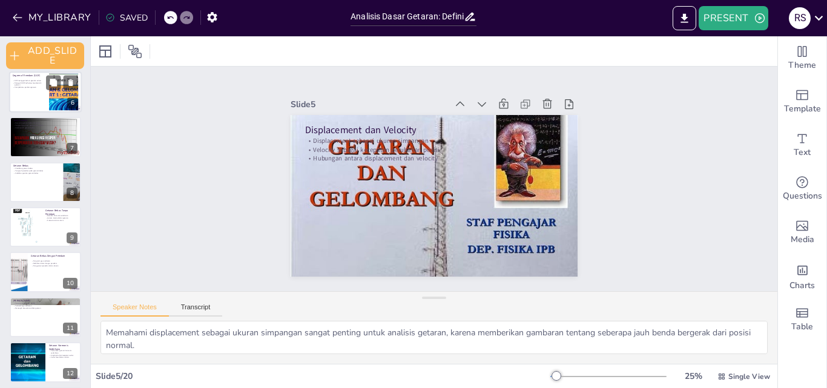
click at [27, 104] on div at bounding box center [45, 91] width 73 height 41
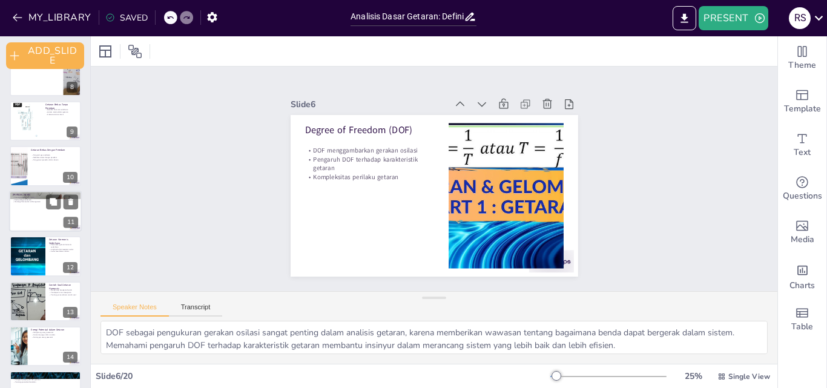
scroll to position [217, 0]
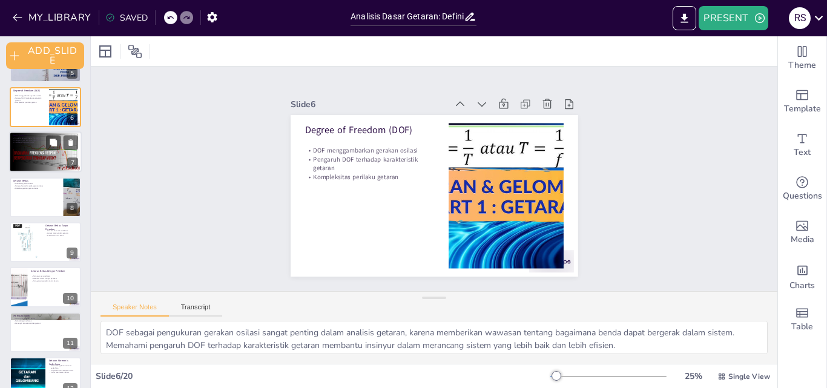
click at [41, 150] on div at bounding box center [45, 152] width 73 height 41
type textarea "Memahami perbedaan antara getaran bebas dan paksa adalah kunci dalam analisis g…"
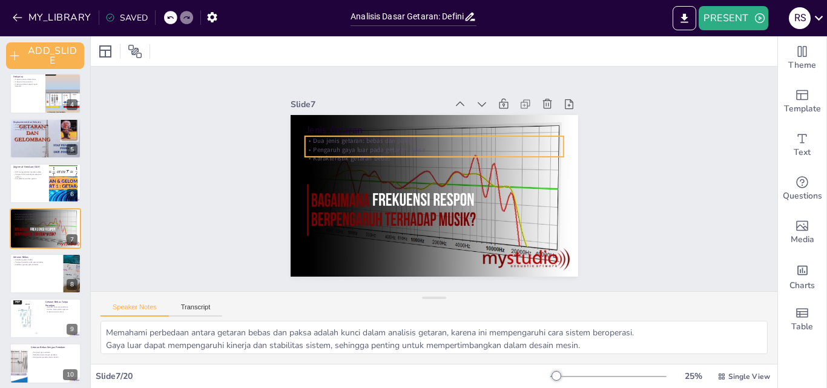
click at [404, 139] on p "Dua jenis getaran: bebas dan paksa" at bounding box center [433, 140] width 258 height 9
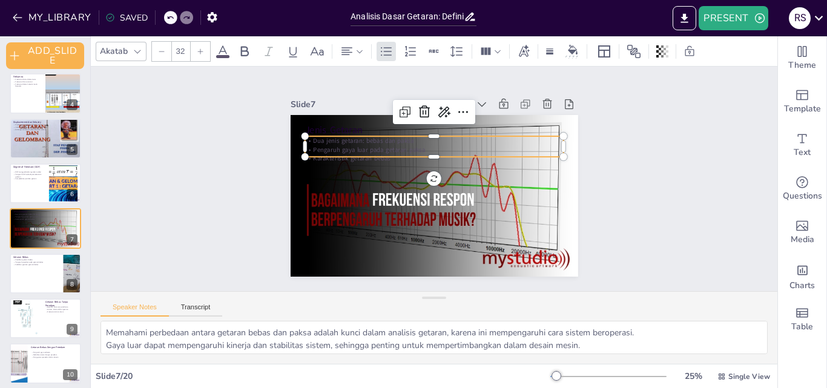
click at [627, 205] on div "Slide 1 Analisis Dasar Getaran: Definisi, Amplitudo, dan Frekuensi Presentasi i…" at bounding box center [434, 179] width 686 height 225
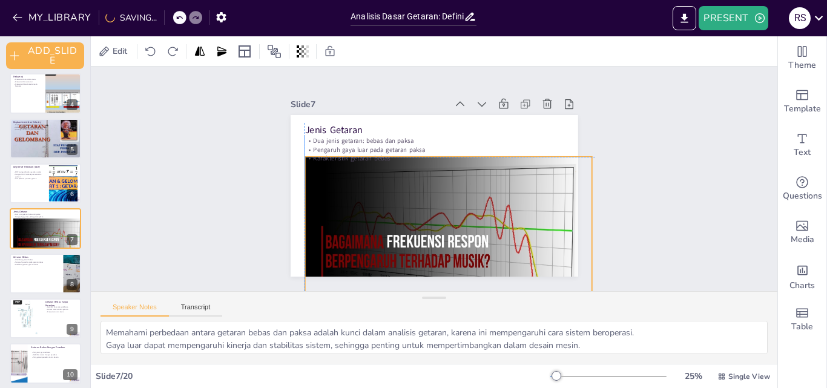
drag, startPoint x: 287, startPoint y: 128, endPoint x: 304, endPoint y: 170, distance: 45.3
click at [304, 170] on div at bounding box center [448, 238] width 288 height 162
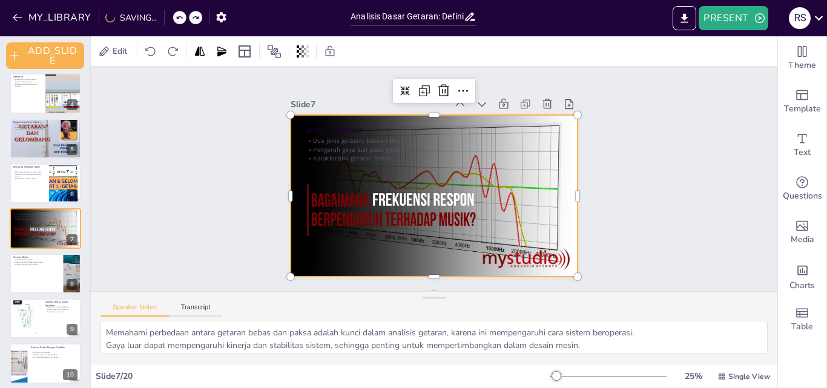
click at [595, 181] on div "Slide 1 Analisis Dasar Getaran: Definisi, Amplitudo, dan Frekuensi Presentasi i…" at bounding box center [434, 179] width 355 height 196
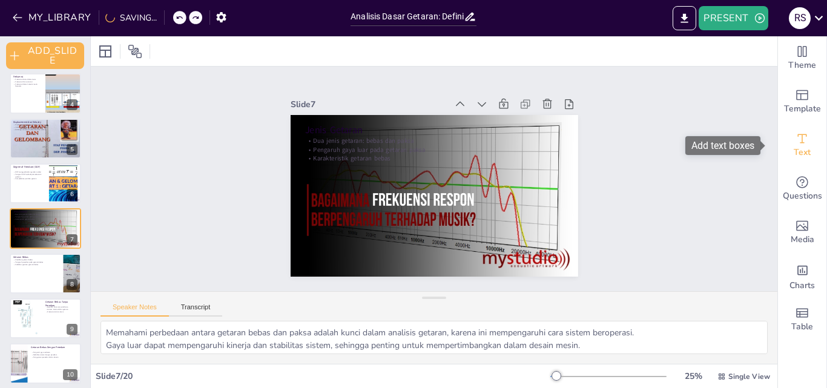
click at [794, 150] on span "Text" at bounding box center [802, 152] width 17 height 13
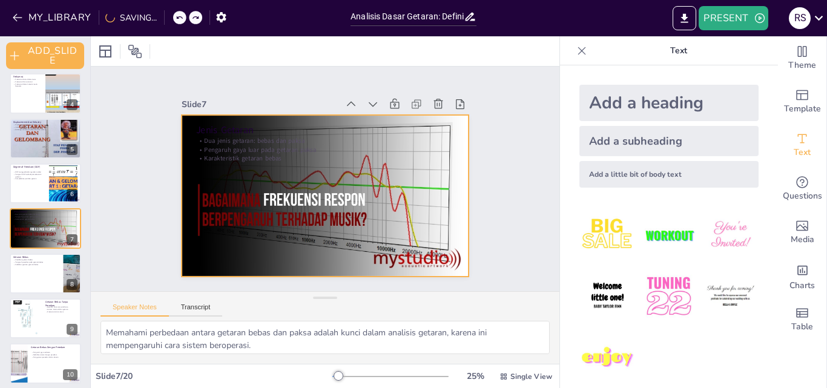
click at [231, 148] on p "Pengaruh gaya luar pada getaran paksa" at bounding box center [325, 149] width 258 height 9
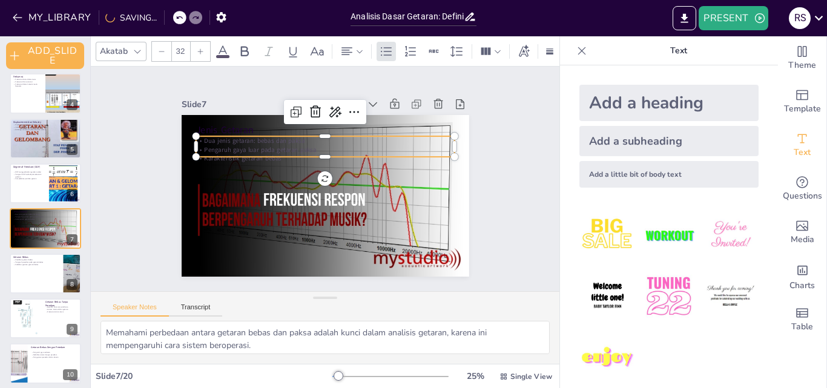
click at [595, 291] on img at bounding box center [607, 296] width 56 height 56
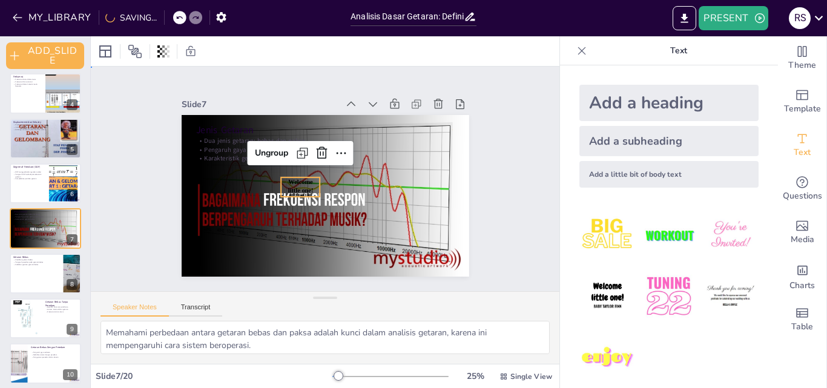
click at [494, 174] on div "Slide 1 Analisis Dasar Getaran: Definisi, Amplitudo, dan Frekuensi Presentasi i…" at bounding box center [325, 179] width 469 height 225
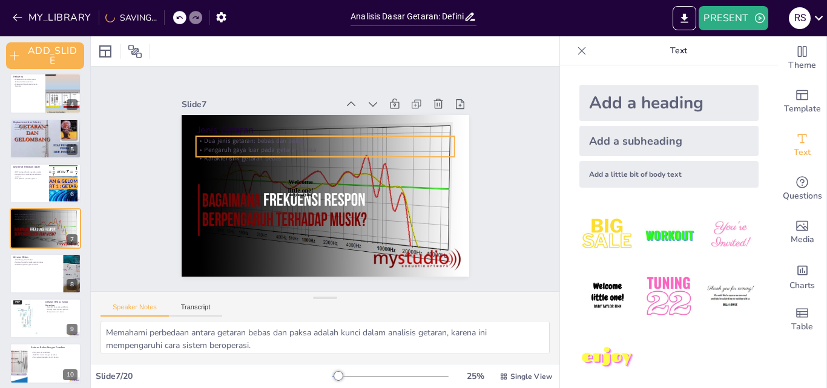
click at [251, 146] on p "Pengaruh gaya luar pada getaran paksa" at bounding box center [325, 149] width 258 height 9
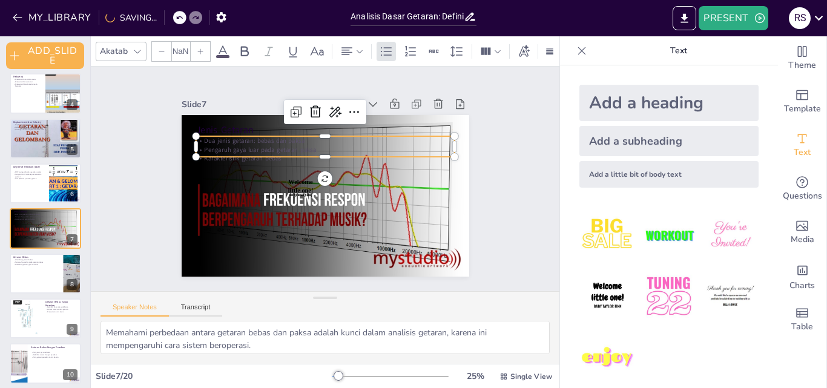
type input "32"
click at [505, 153] on div "Slide 1 Analisis Dasar Getaran: Definisi, Amplitudo, dan Frekuensi Presentasi i…" at bounding box center [325, 179] width 469 height 225
type input "32"
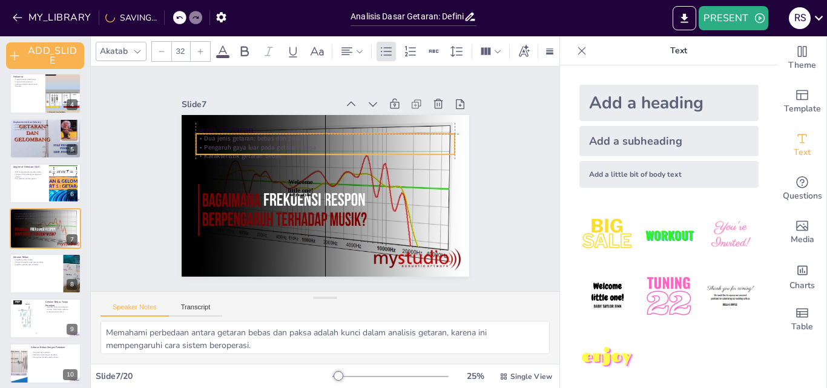
click at [196, 139] on div "Dua jenis getaran: bebas dan paksa Pengaruh gaya luar pada getaran paksa Karakt…" at bounding box center [325, 147] width 258 height 27
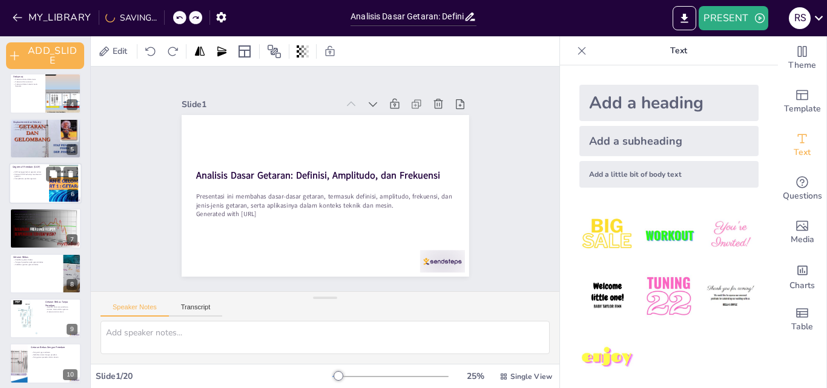
click at [29, 192] on div at bounding box center [45, 183] width 73 height 41
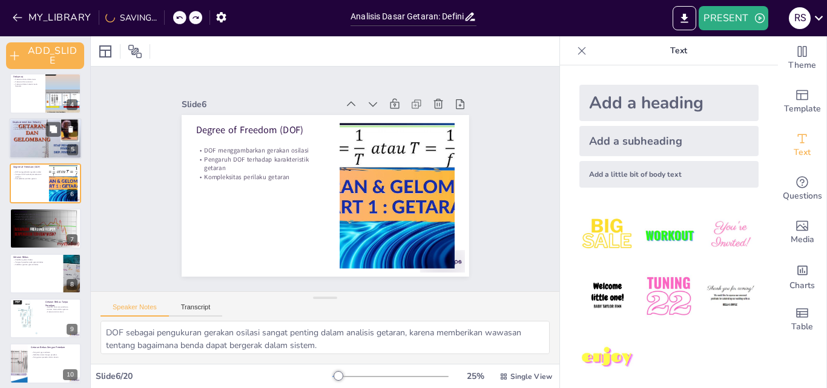
scroll to position [96, 0]
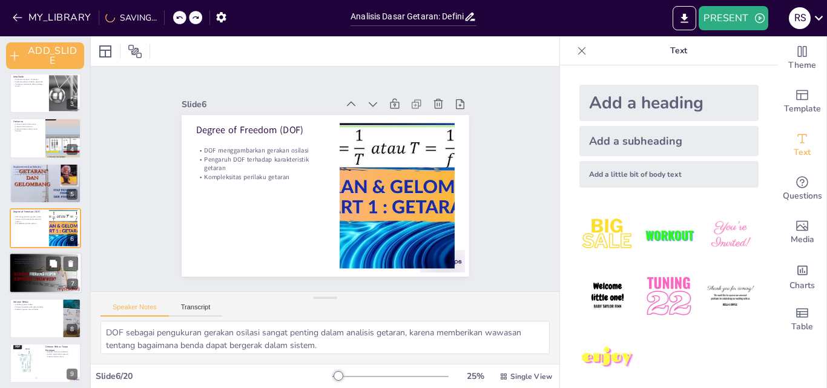
click at [38, 268] on div at bounding box center [45, 273] width 73 height 41
type textarea "Memahami perbedaan antara getaran bebas dan paksa adalah kunci dalam analisis g…"
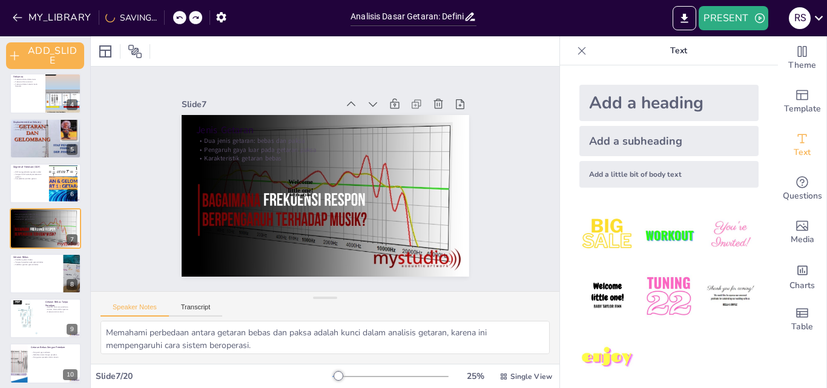
click at [622, 105] on div "Add a heading" at bounding box center [668, 103] width 179 height 36
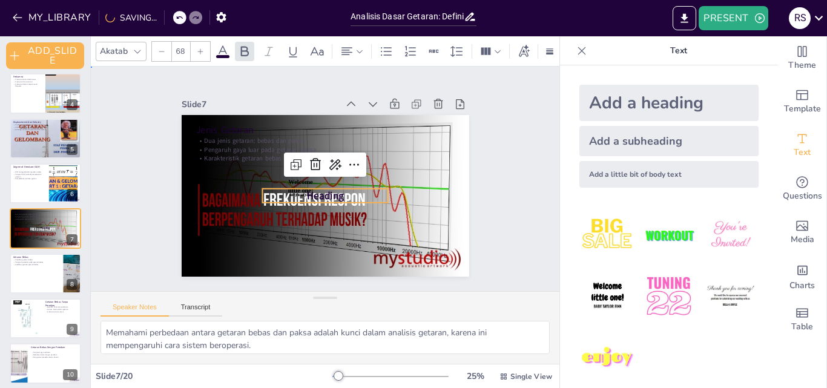
click at [482, 165] on div "Slide 1 Analisis Dasar Getaran: Definisi, Amplitudo, dan Frekuensi Presentasi i…" at bounding box center [325, 179] width 355 height 196
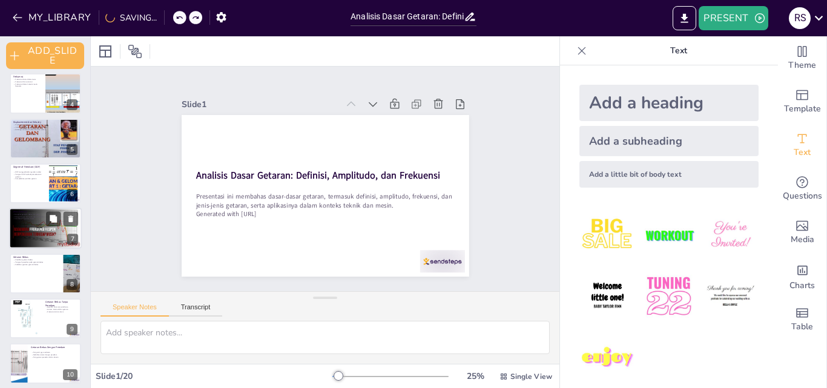
click at [31, 230] on div at bounding box center [45, 228] width 73 height 41
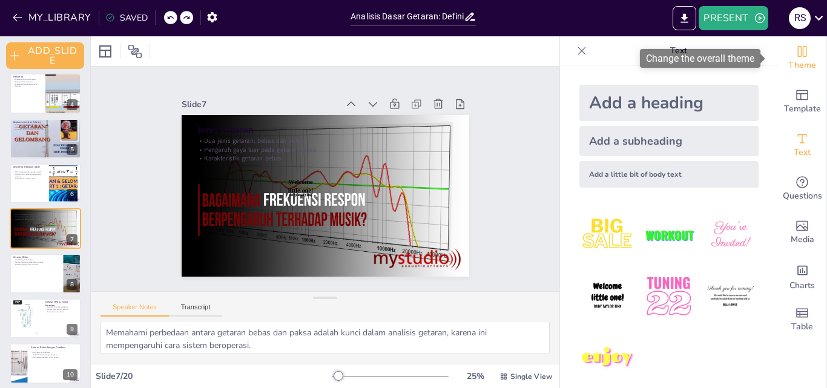
click at [798, 55] on icon "Change the overall theme" at bounding box center [802, 51] width 9 height 11
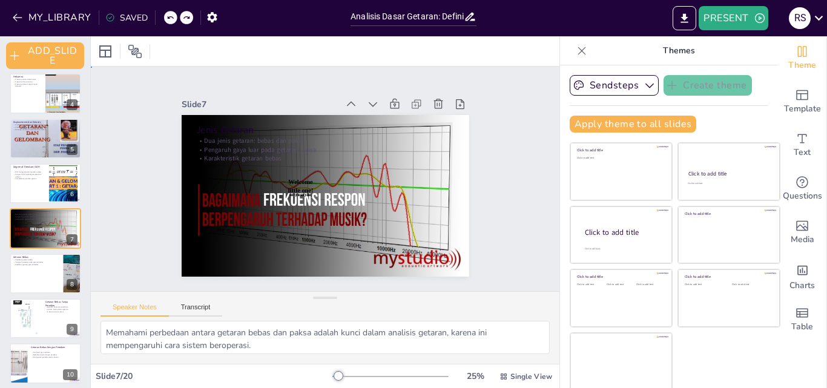
click at [484, 156] on div "Slide 1 Analisis Dasar Getaran: Definisi, Amplitudo, dan Frekuensi Presentasi i…" at bounding box center [325, 179] width 355 height 196
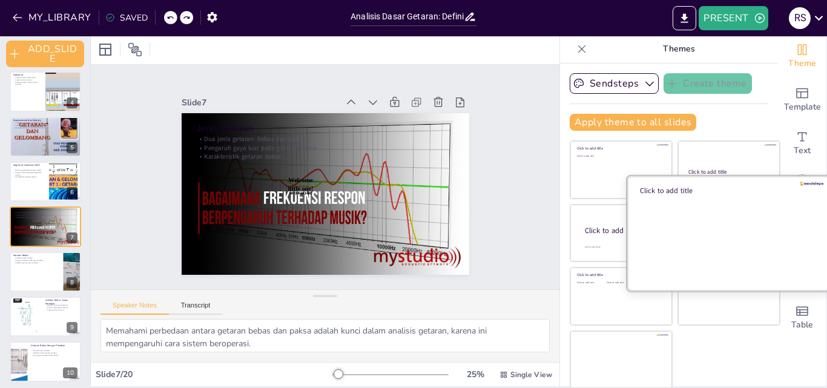
scroll to position [2, 0]
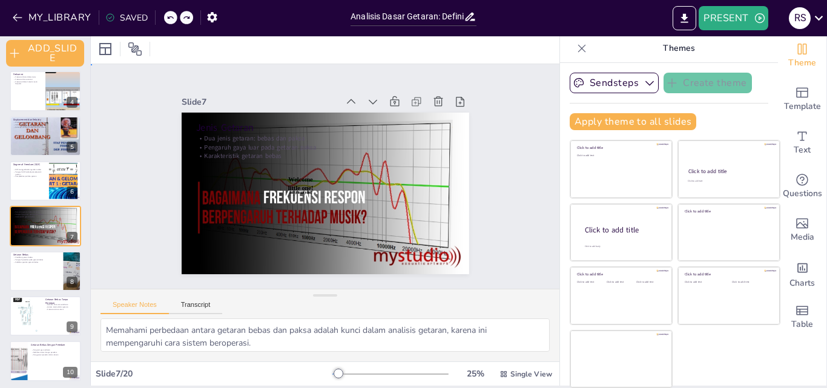
click at [505, 156] on div "Slide 1 Analisis Dasar Getaran: Definisi, Amplitudo, dan Frekuensi Presentasi i…" at bounding box center [325, 176] width 469 height 225
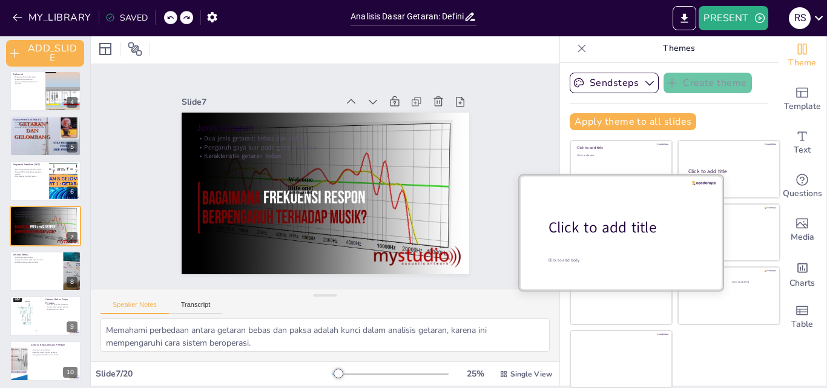
click at [597, 243] on div at bounding box center [620, 232] width 203 height 114
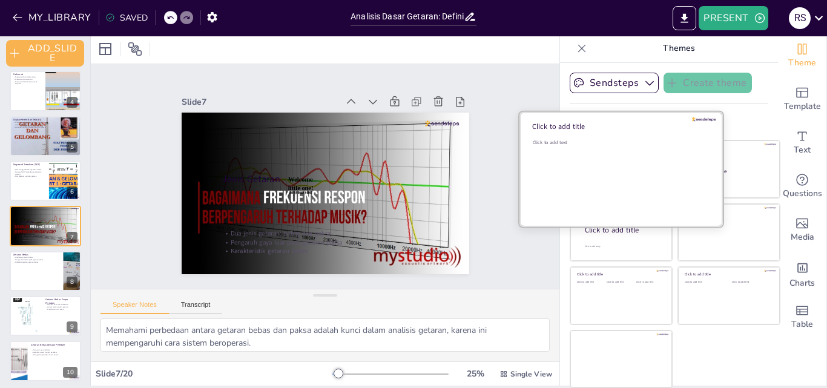
click at [580, 143] on div "Click to add text" at bounding box center [619, 142] width 173 height 7
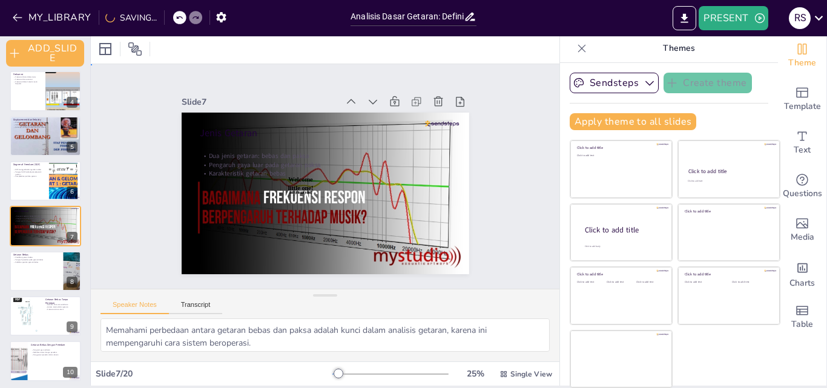
click at [489, 194] on div "Slide 1 Analisis Dasar Getaran: Definisi, Amplitudo, dan Frekuensi Presentasi i…" at bounding box center [325, 176] width 469 height 225
click at [439, 121] on div at bounding box center [442, 123] width 34 height 6
click at [517, 163] on div "Slide 1 Analisis Dasar Getaran: Definisi, Amplitudo, dan Frekuensi Presentasi i…" at bounding box center [325, 176] width 469 height 225
click at [45, 277] on div at bounding box center [45, 271] width 73 height 41
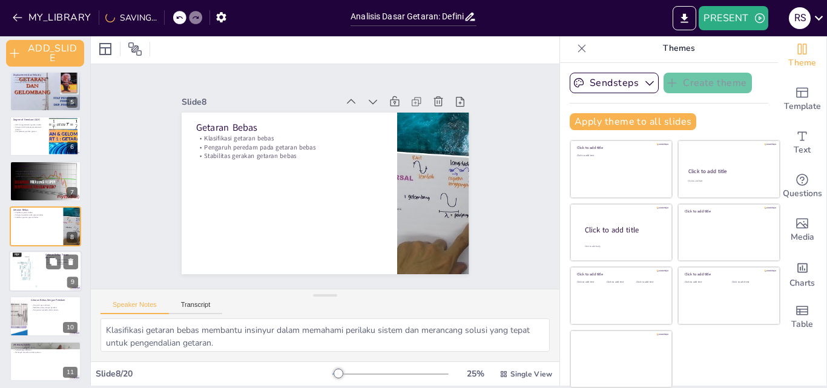
click at [41, 275] on div at bounding box center [27, 271] width 29 height 39
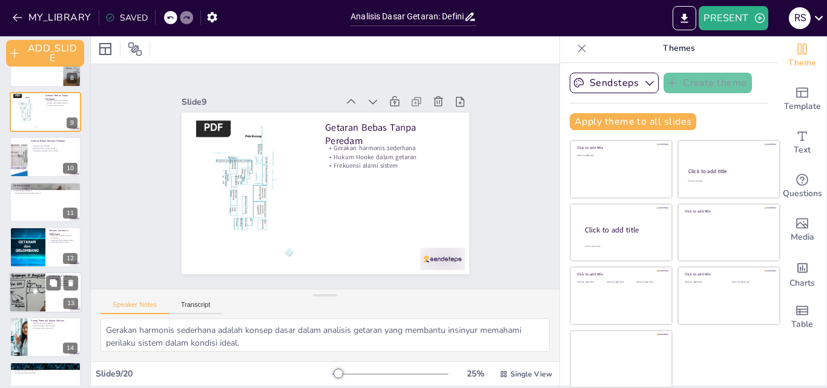
scroll to position [291, 0]
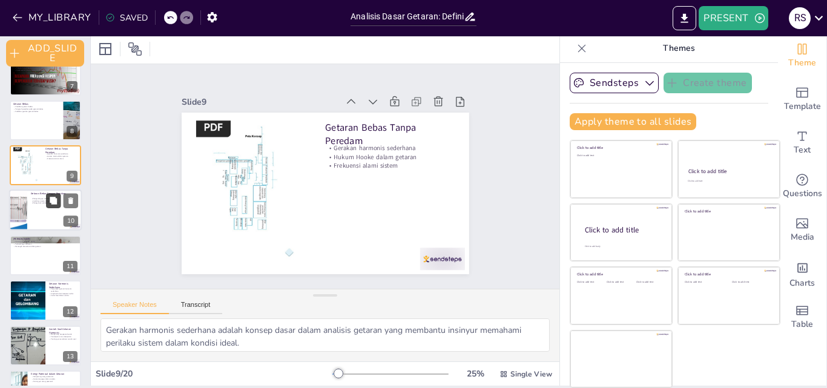
click at [47, 224] on div at bounding box center [45, 210] width 73 height 41
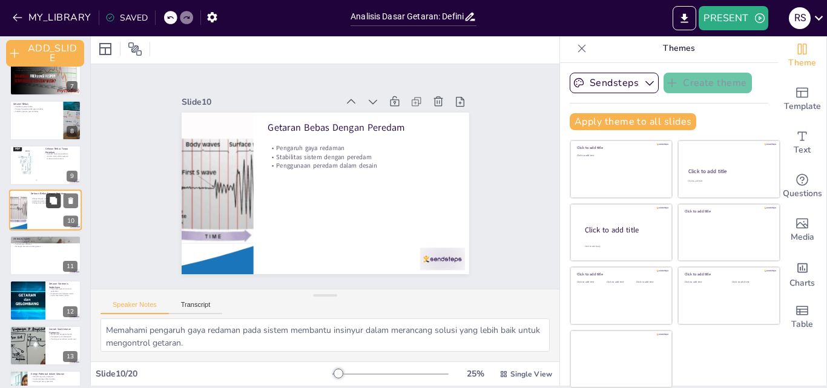
scroll to position [275, 0]
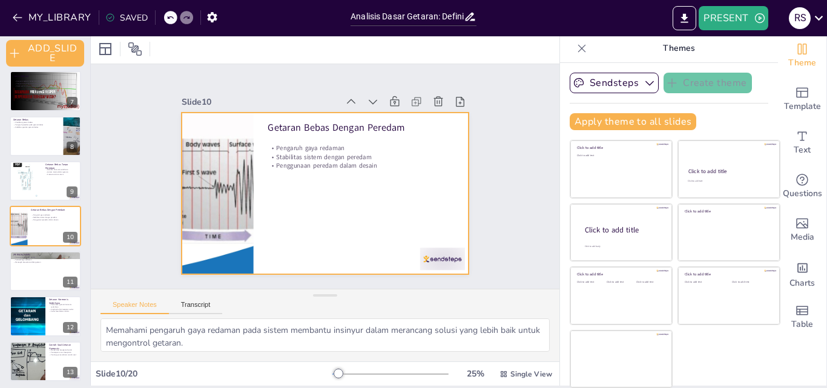
click at [283, 217] on div at bounding box center [326, 194] width 288 height 162
click at [50, 280] on div at bounding box center [45, 271] width 73 height 41
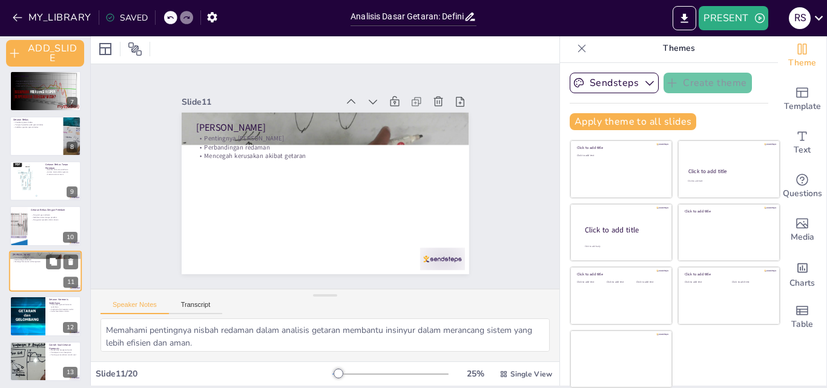
scroll to position [320, 0]
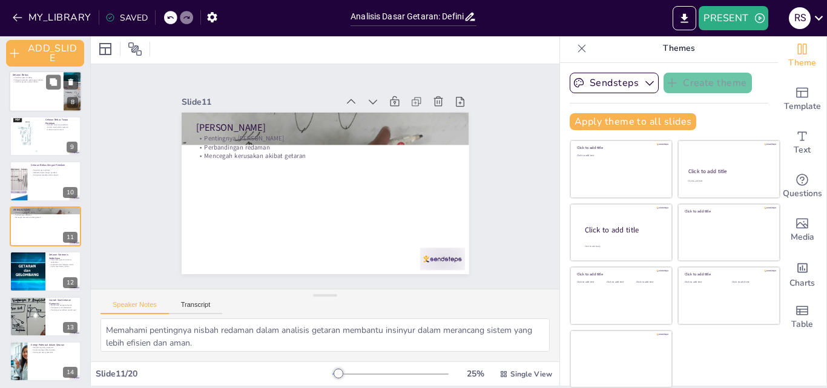
click at [50, 103] on div at bounding box center [45, 91] width 73 height 41
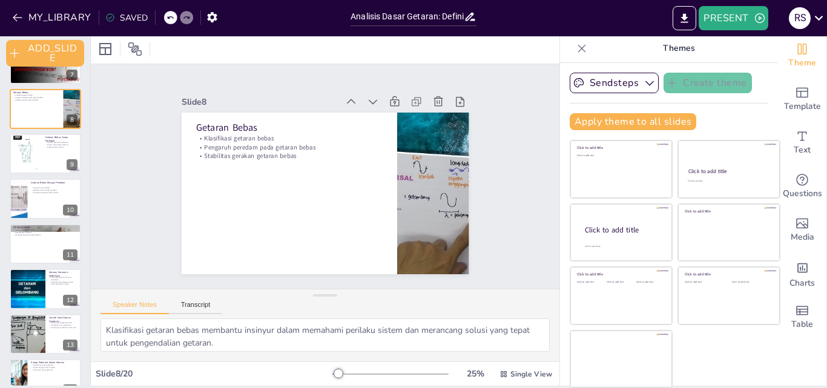
scroll to position [596, 0]
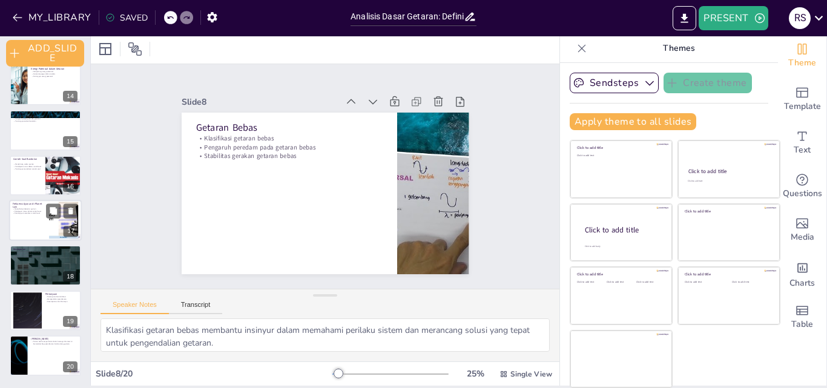
click at [41, 228] on div at bounding box center [45, 220] width 73 height 41
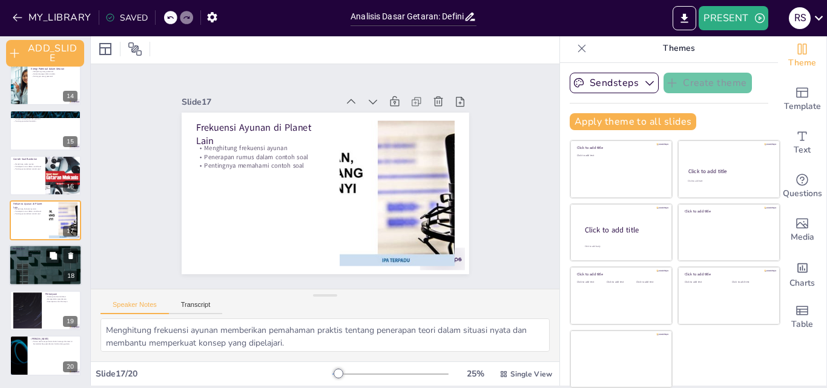
click at [42, 270] on div at bounding box center [45, 265] width 73 height 41
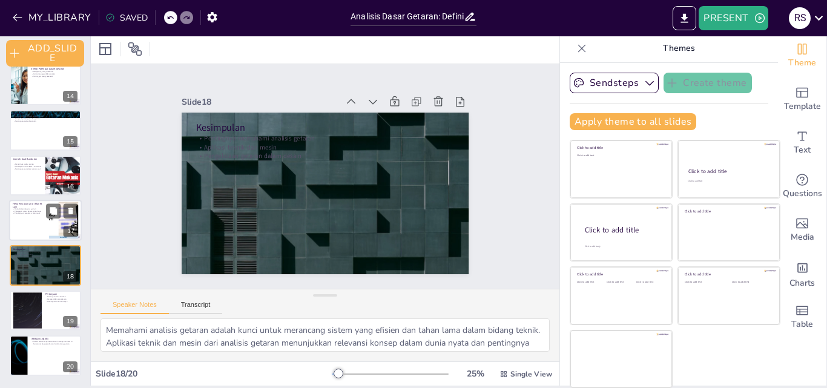
click at [33, 220] on div at bounding box center [45, 220] width 73 height 41
type textarea "Menghitung frekuensi ayunan memberikan pemahaman praktis tentang penerapan teor…"
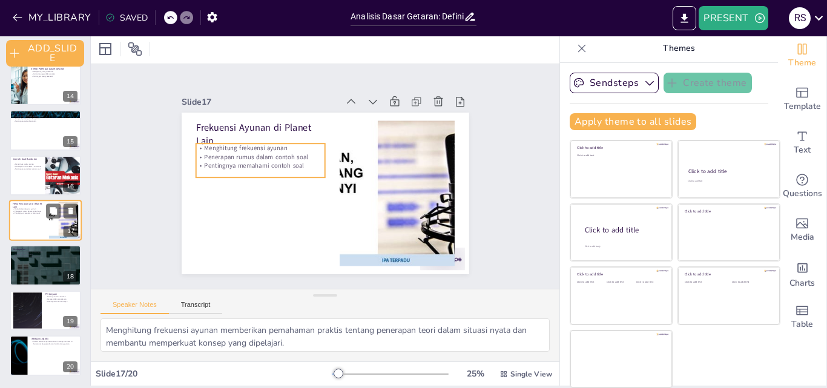
scroll to position [591, 0]
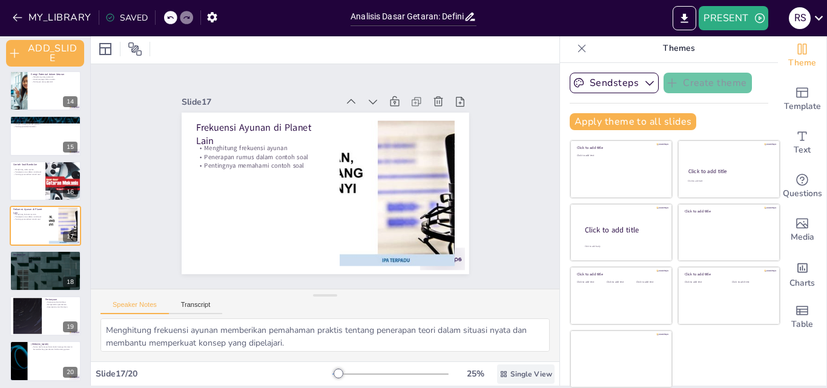
click at [510, 375] on span "Single View" at bounding box center [531, 374] width 42 height 10
click at [496, 175] on div "Slide 1 Analisis Dasar Getaran: Definisi, Amplitudo, dan Frekuensi Presentasi i…" at bounding box center [325, 176] width 469 height 225
click at [576, 47] on icon at bounding box center [582, 48] width 12 height 12
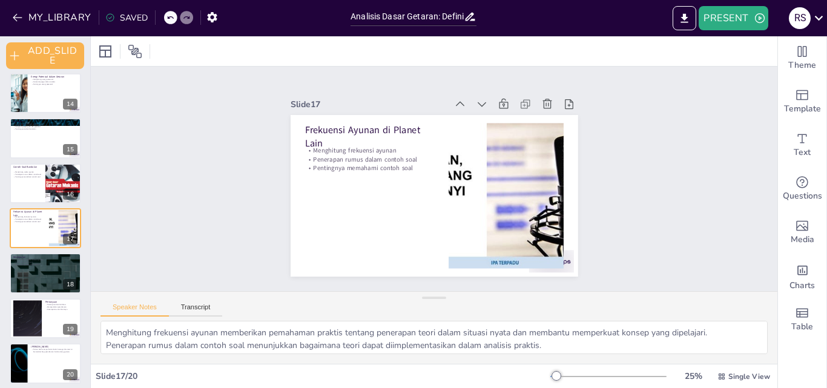
scroll to position [0, 0]
click at [220, 157] on div "Slide 1 Analisis Dasar Getaran: Definisi, Amplitudo, dan Frekuensi Presentasi i…" at bounding box center [434, 179] width 686 height 225
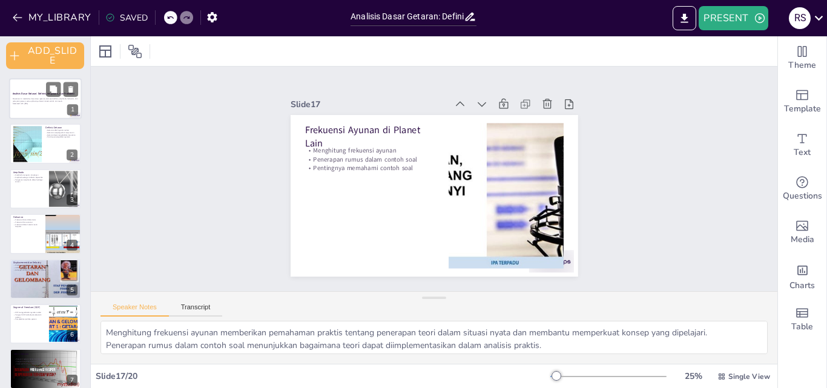
click at [41, 108] on div at bounding box center [45, 98] width 73 height 41
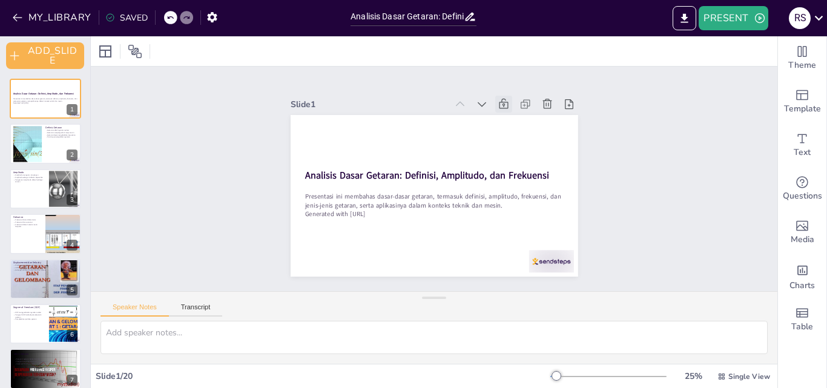
click at [498, 100] on icon at bounding box center [504, 104] width 12 height 12
click at [623, 153] on div "Slide 1 Analisis Dasar Getaran: Definisi, Amplitudo, dan Frekuensi Presentasi i…" at bounding box center [434, 179] width 686 height 225
click at [611, 191] on div "Slide 1 Analisis Dasar Getaran: Definisi, Amplitudo, dan Frekuensi Presentasi i…" at bounding box center [434, 179] width 686 height 225
click at [171, 154] on div "Slide 1 Analisis Dasar Getaran: Definisi, Amplitudo, dan Frekuensi Presentasi i…" at bounding box center [434, 179] width 686 height 225
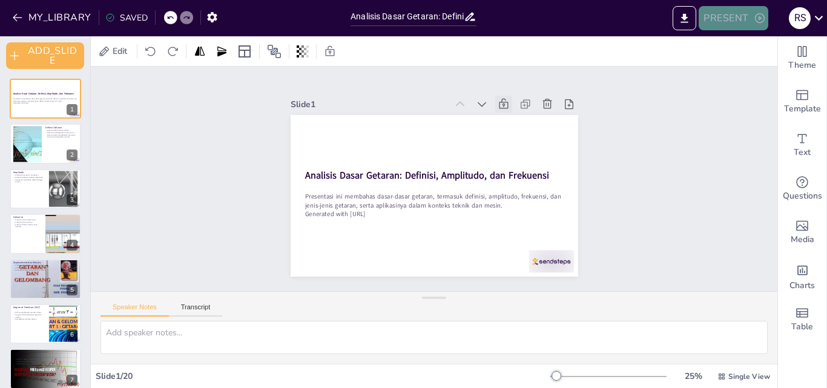
click at [723, 20] on button "PRESENT" at bounding box center [733, 18] width 69 height 24
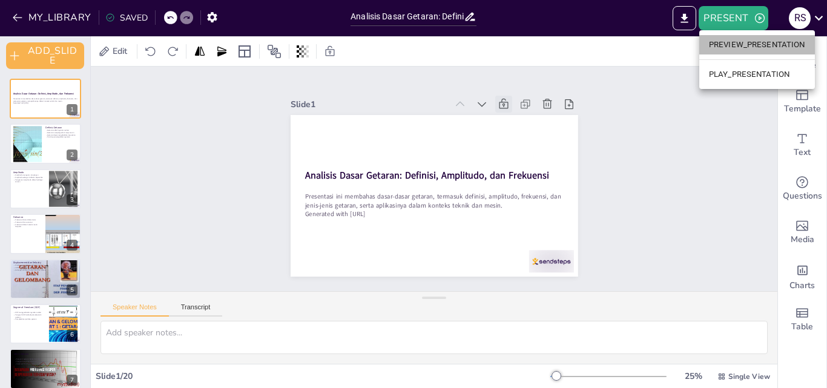
click at [754, 48] on li "PREVIEW_PRESENTATION" at bounding box center [757, 44] width 116 height 19
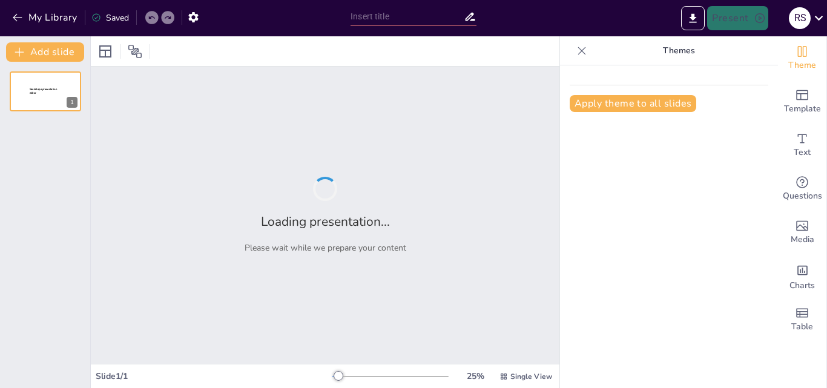
type input "Analisis Dasar Getaran: Definisi, Amplitudo, dan Frekuensi"
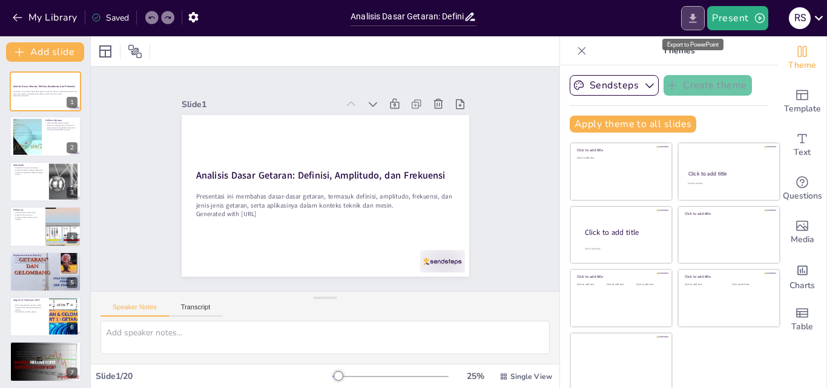
click at [696, 22] on icon "Export to PowerPoint" at bounding box center [692, 17] width 7 height 9
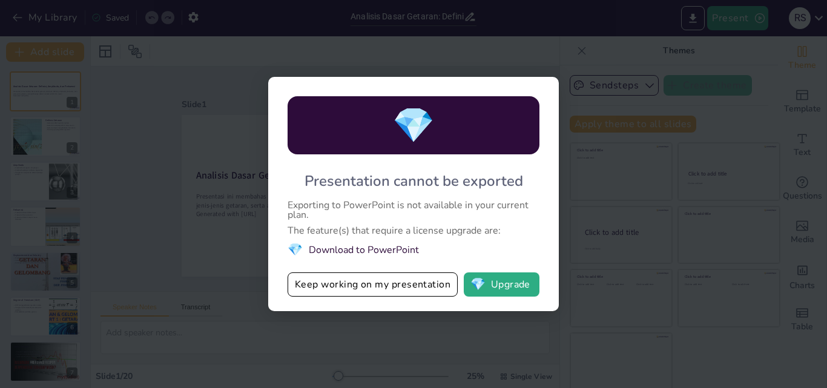
click at [393, 252] on li "💎 Download to PowerPoint" at bounding box center [414, 250] width 252 height 16
click at [449, 133] on div "💎" at bounding box center [414, 125] width 252 height 58
click at [416, 130] on span "💎" at bounding box center [413, 125] width 42 height 47
click at [505, 281] on button "💎 Upgrade" at bounding box center [502, 284] width 76 height 24
